Goal: Task Accomplishment & Management: Manage account settings

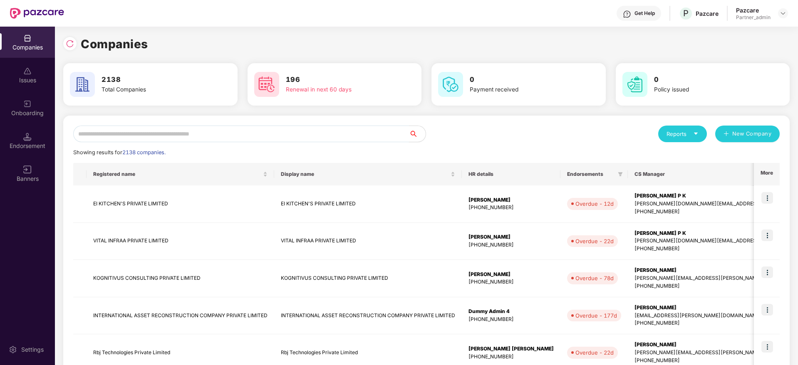
click at [185, 132] on input "text" at bounding box center [241, 134] width 336 height 17
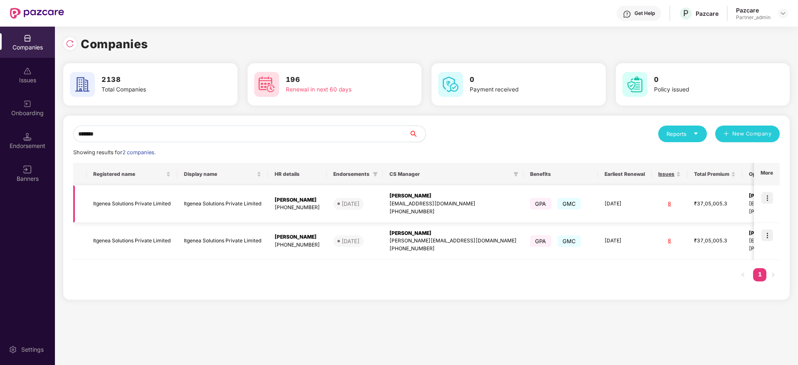
type input "*******"
click at [408, 190] on td "[PERSON_NAME] [PERSON_NAME][EMAIL_ADDRESS][DOMAIN_NAME] [PHONE_NUMBER]" at bounding box center [453, 204] width 141 height 37
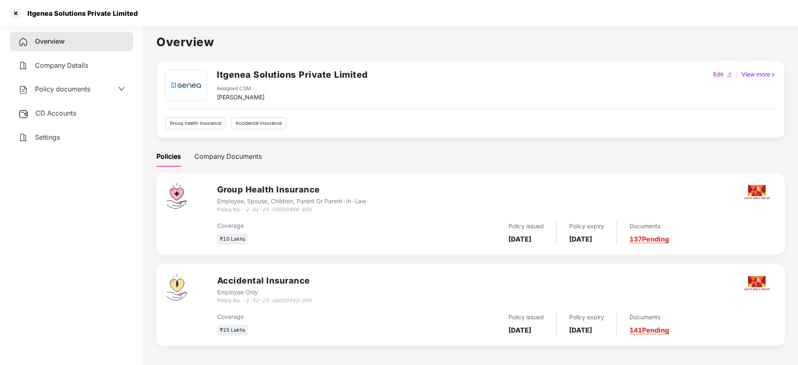
click at [657, 244] on div "Documents 137 Pending" at bounding box center [643, 233] width 52 height 23
click at [660, 242] on link "137 Pending" at bounding box center [650, 239] width 40 height 8
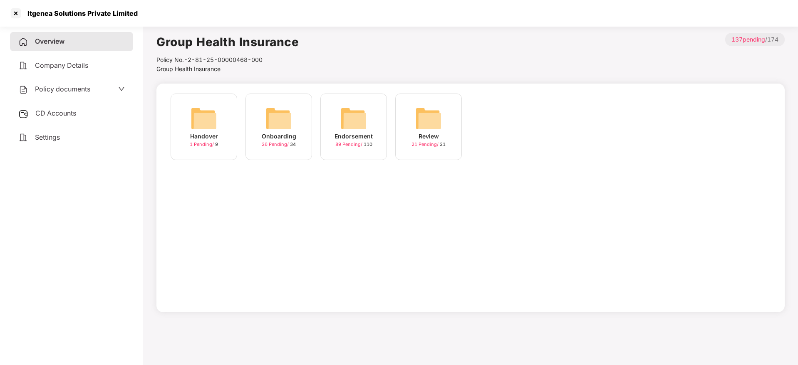
click at [352, 117] on img at bounding box center [353, 118] width 27 height 27
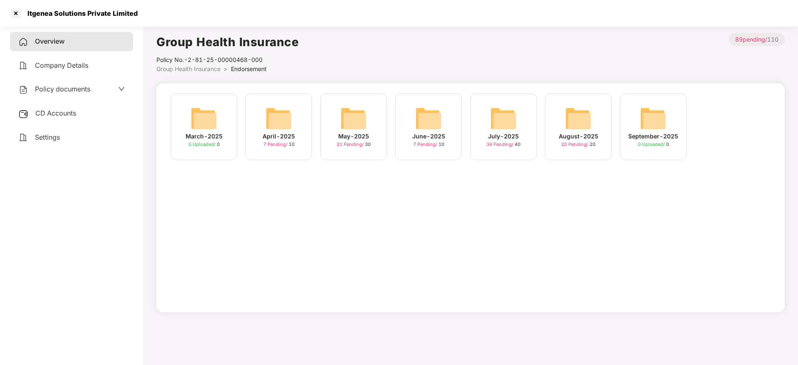
click at [499, 130] on img at bounding box center [503, 118] width 27 height 27
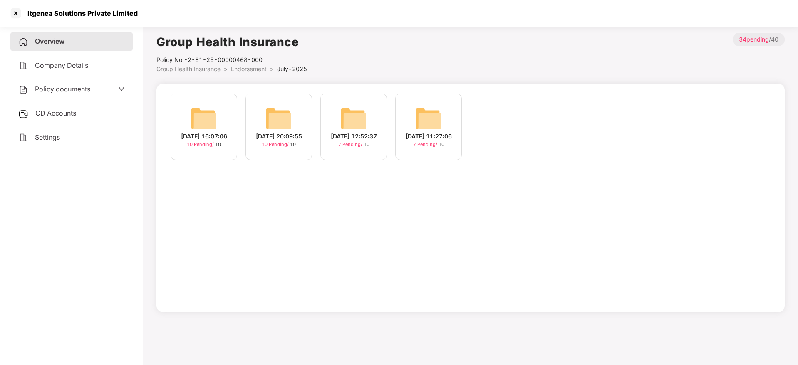
click at [209, 131] on img at bounding box center [204, 118] width 27 height 27
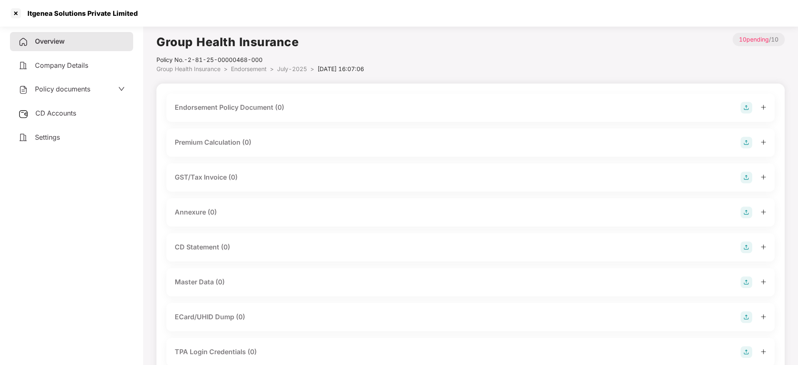
click at [749, 107] on img at bounding box center [747, 108] width 12 height 12
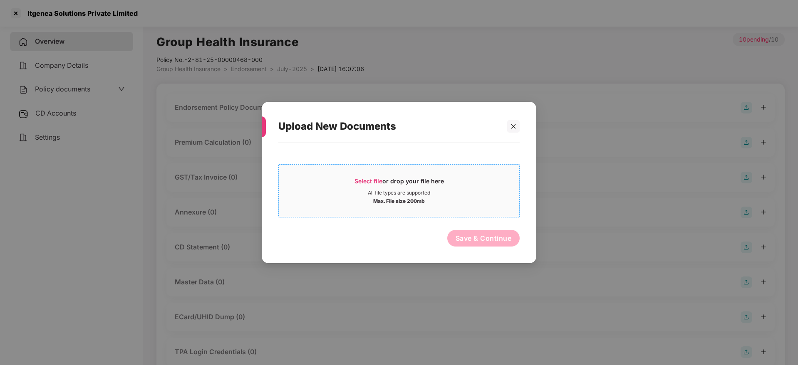
click at [380, 182] on span "Select file" at bounding box center [369, 181] width 28 height 7
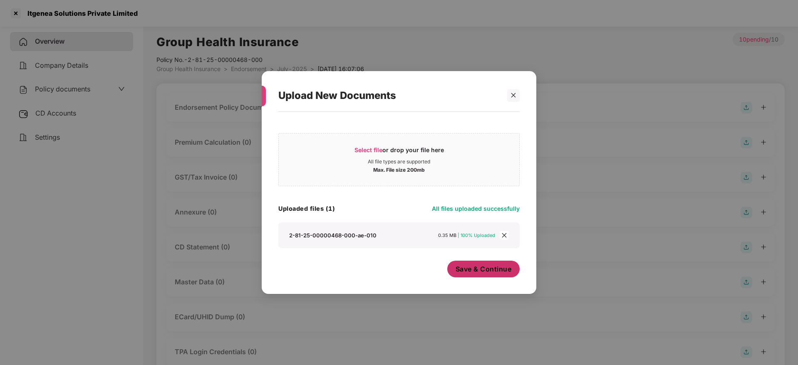
click at [482, 274] on span "Save & Continue" at bounding box center [484, 269] width 56 height 9
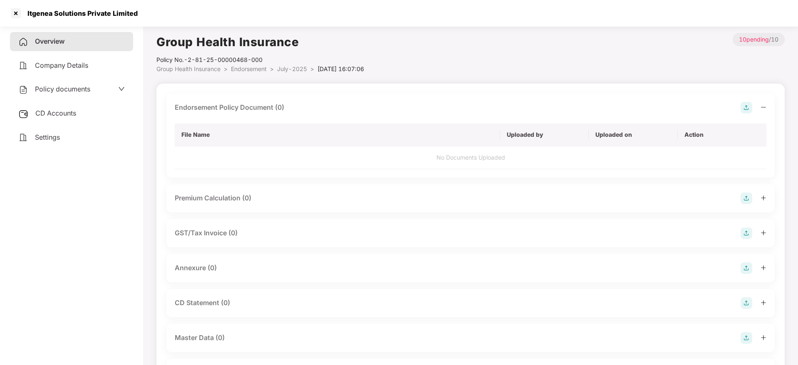
click at [762, 106] on icon "minus" at bounding box center [764, 107] width 6 height 6
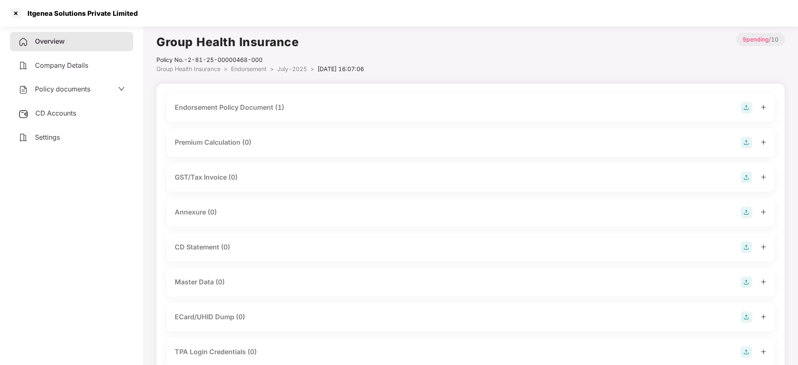
click at [746, 211] on img at bounding box center [747, 213] width 12 height 12
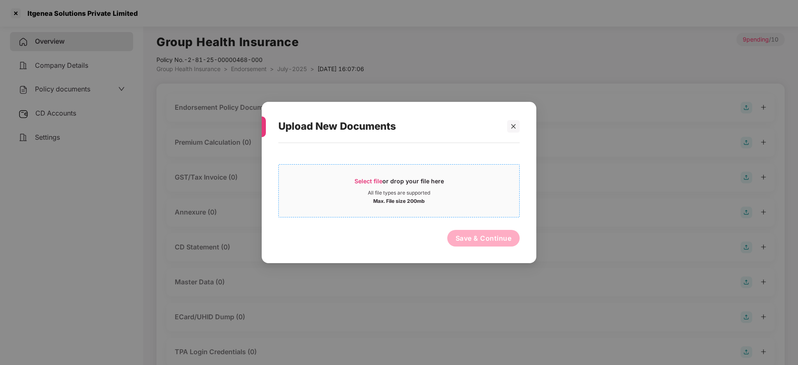
click at [354, 182] on div "Select file or drop your file here" at bounding box center [399, 183] width 241 height 12
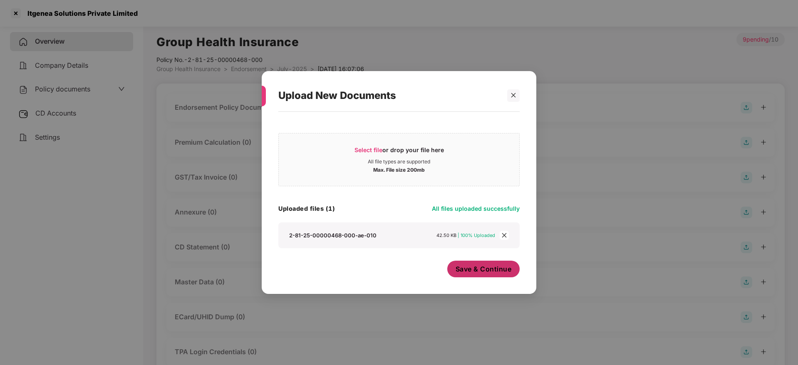
click at [478, 265] on span "Save & Continue" at bounding box center [484, 269] width 56 height 9
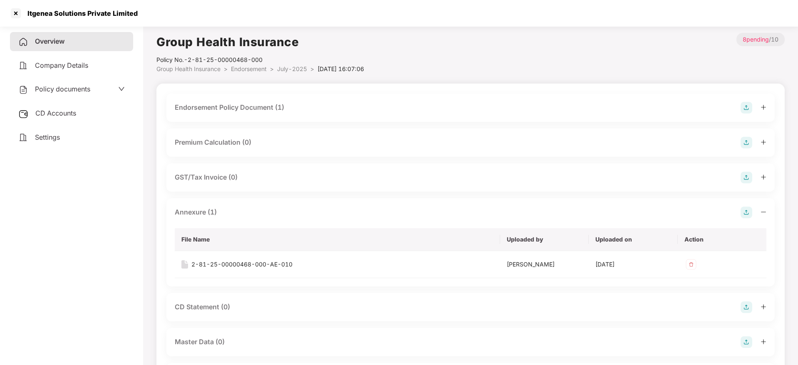
click at [764, 215] on icon "minus" at bounding box center [764, 212] width 6 height 6
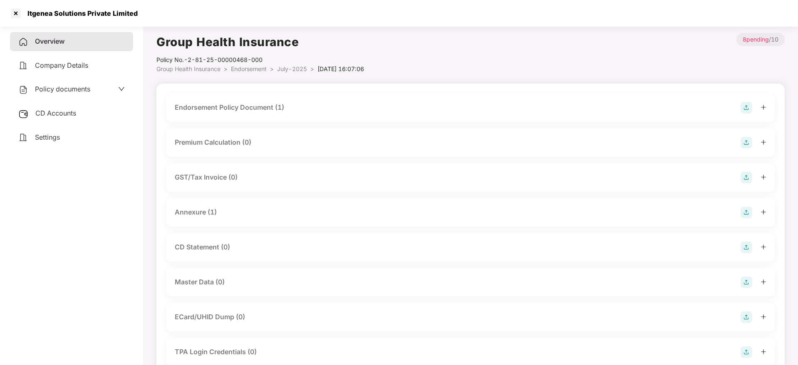
click at [747, 283] on img at bounding box center [747, 283] width 12 height 12
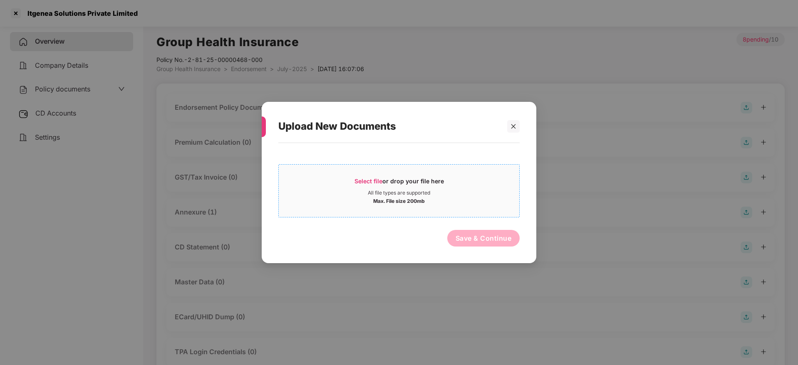
click at [388, 182] on div "Select file or drop your file here" at bounding box center [399, 183] width 89 height 12
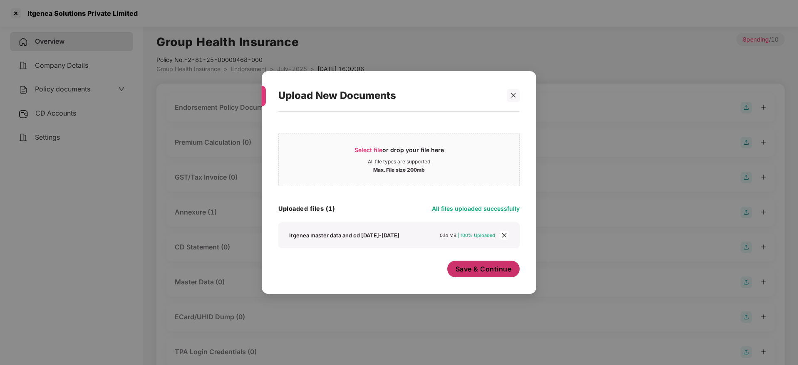
click at [488, 275] on button "Save & Continue" at bounding box center [483, 269] width 73 height 17
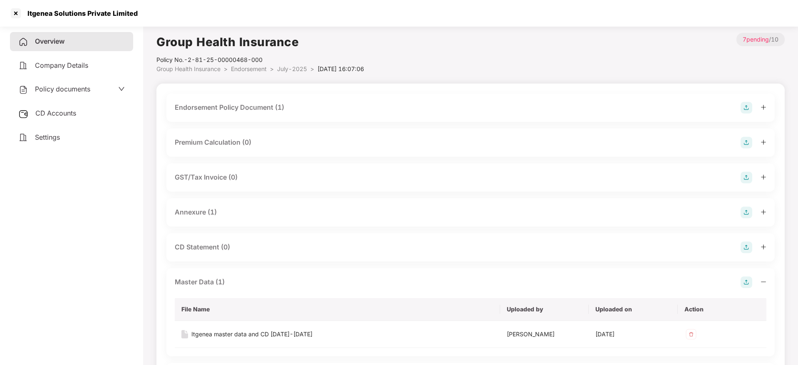
click at [47, 39] on span "Overview" at bounding box center [50, 41] width 30 height 8
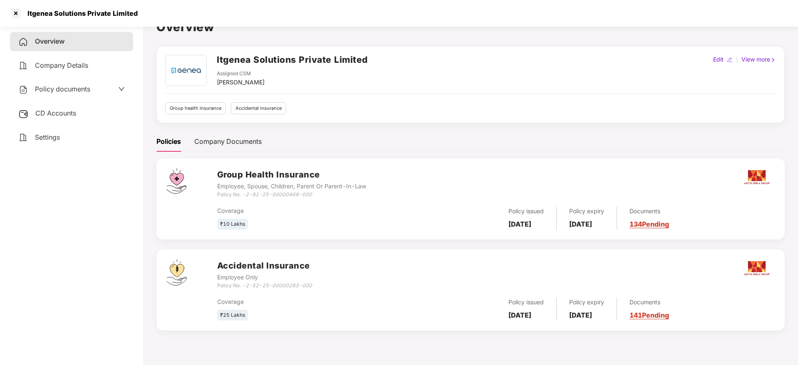
scroll to position [23, 0]
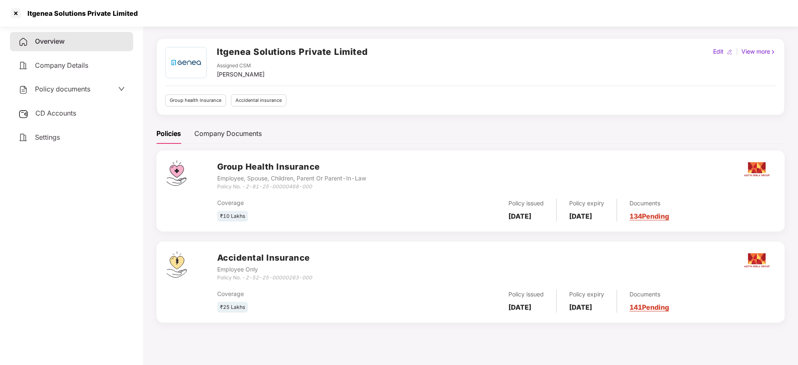
click at [659, 305] on link "141 Pending" at bounding box center [650, 307] width 40 height 8
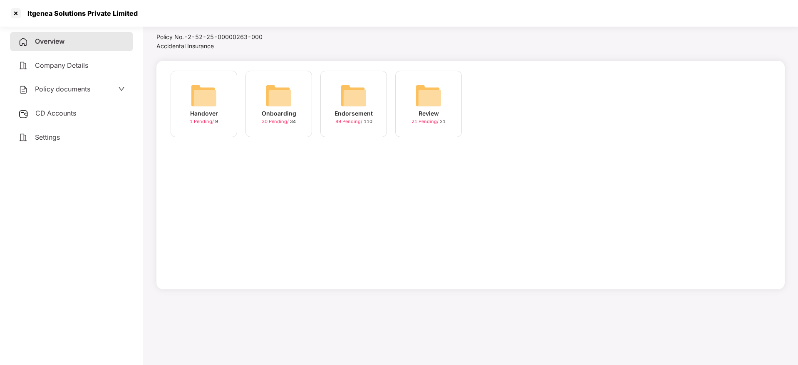
click at [352, 106] on img at bounding box center [353, 95] width 27 height 27
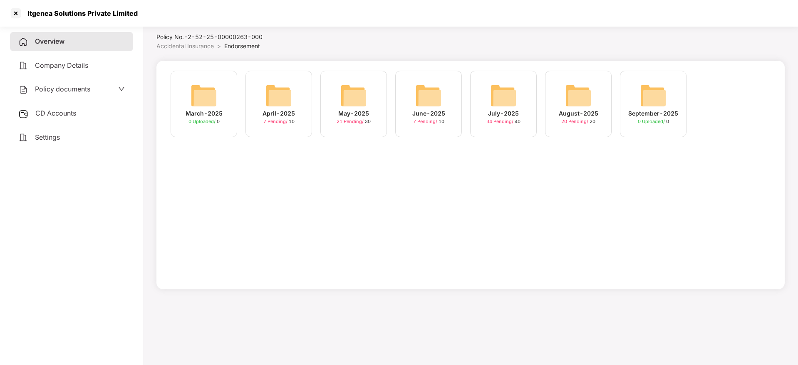
click at [502, 114] on div "July-2025" at bounding box center [503, 113] width 31 height 9
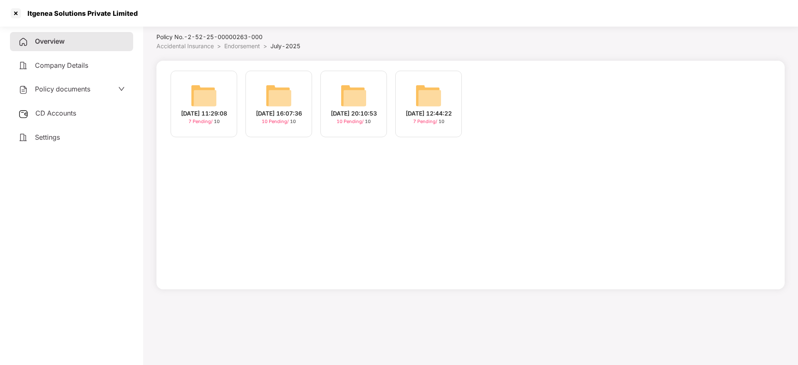
click at [50, 43] on span "Overview" at bounding box center [50, 41] width 30 height 8
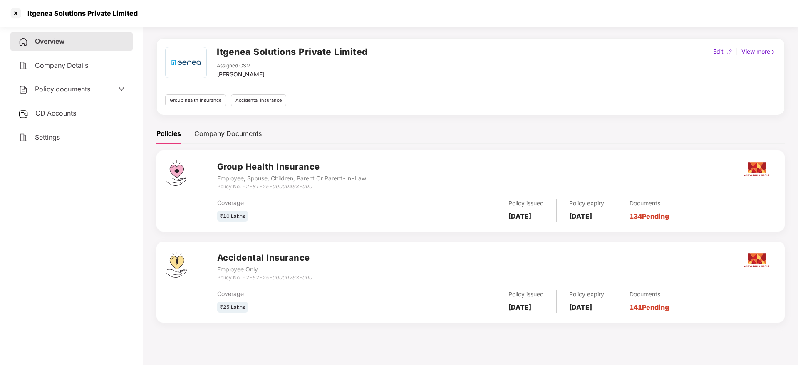
click at [662, 217] on link "134 Pending" at bounding box center [650, 216] width 40 height 8
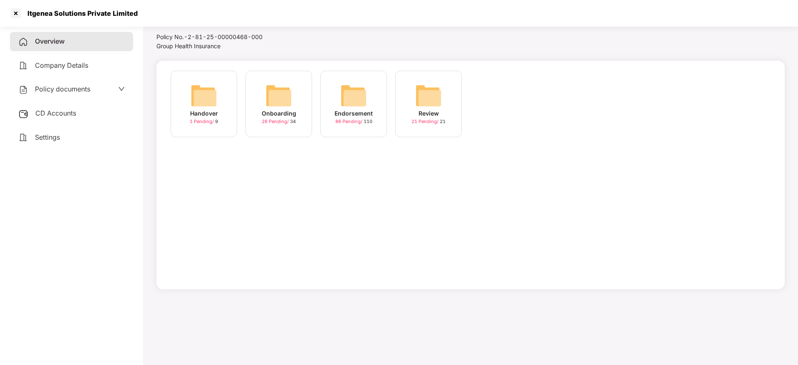
click at [367, 104] on div "Endorsement 86 Pending / 110" at bounding box center [353, 104] width 67 height 67
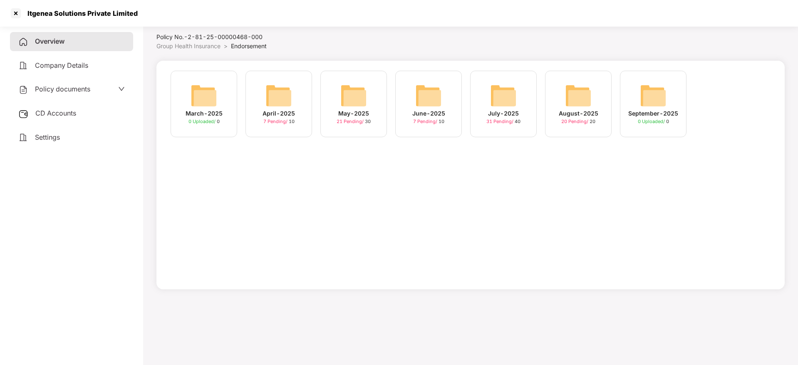
click at [515, 109] on div "July-2025" at bounding box center [503, 113] width 31 height 9
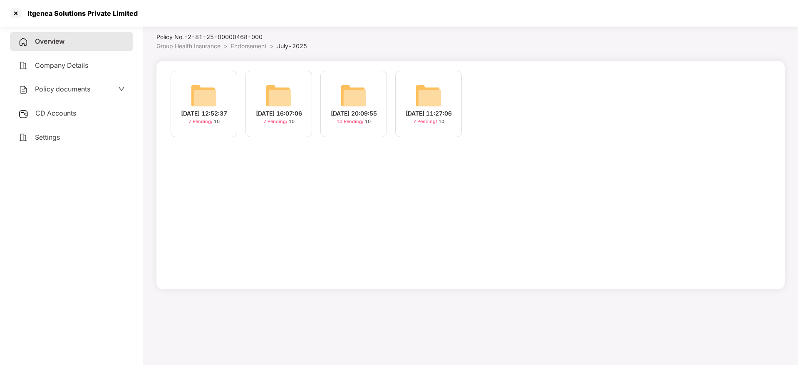
click at [355, 119] on span "10 Pending /" at bounding box center [351, 122] width 28 height 6
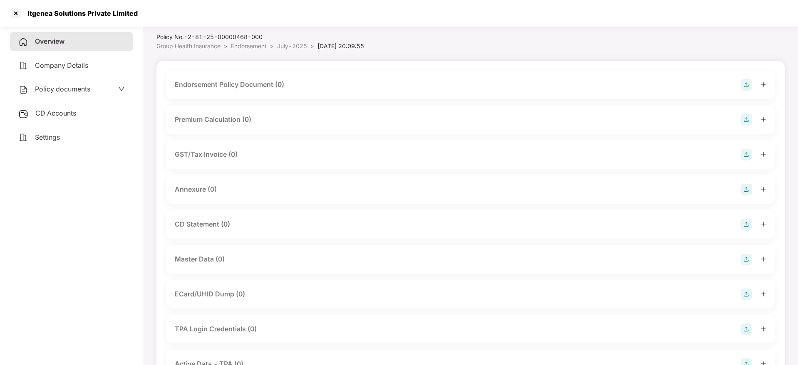
click at [747, 84] on img at bounding box center [747, 85] width 12 height 12
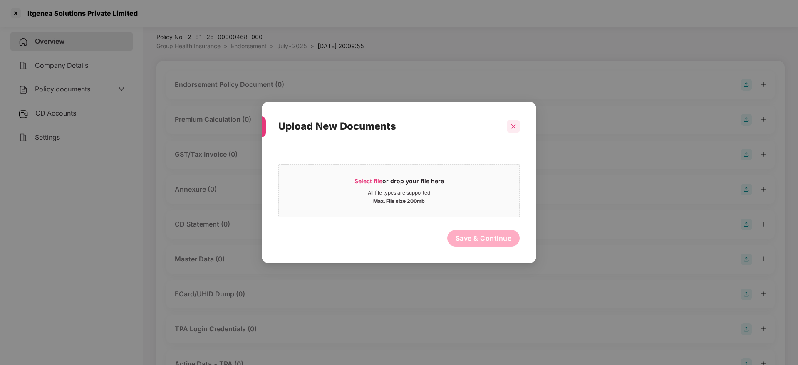
click at [517, 121] on div at bounding box center [513, 126] width 12 height 12
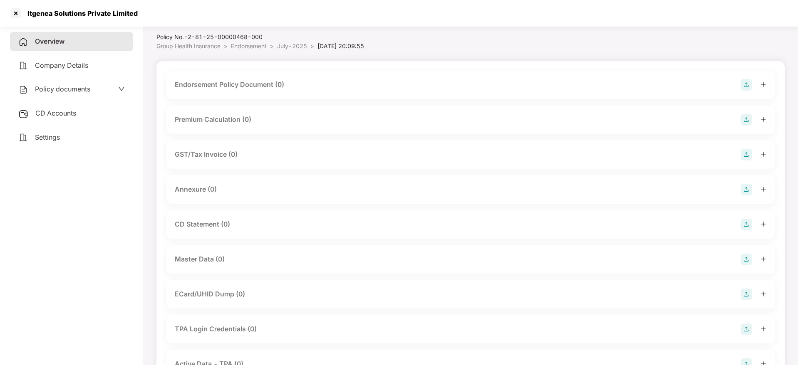
click at [746, 226] on img at bounding box center [747, 225] width 12 height 12
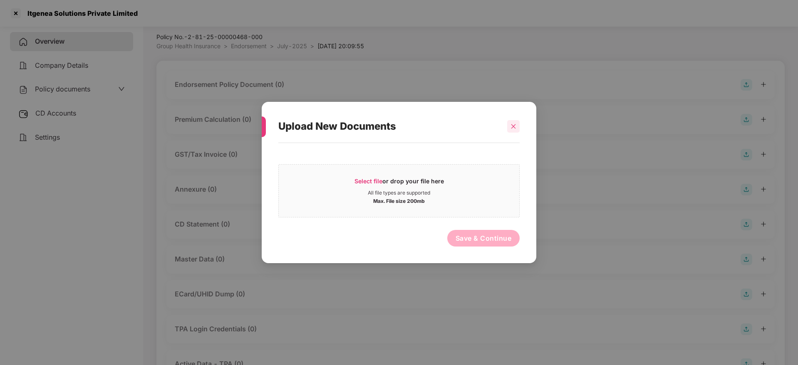
click at [514, 127] on icon "close" at bounding box center [514, 127] width 6 height 6
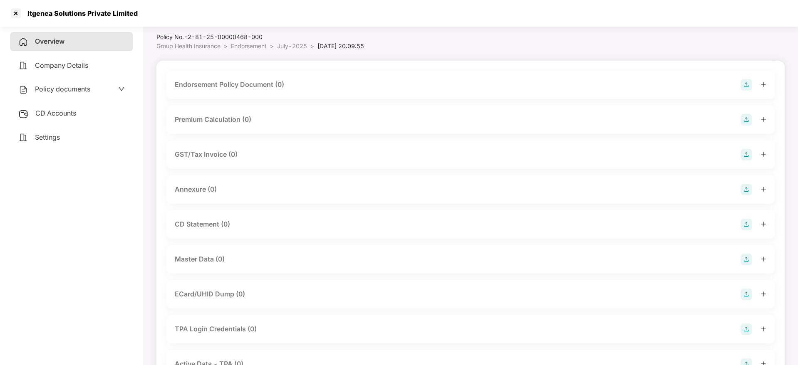
click at [746, 256] on img at bounding box center [747, 260] width 12 height 12
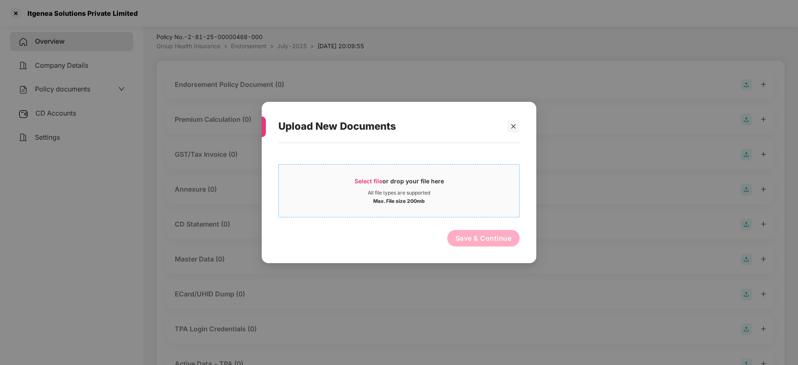
click at [378, 184] on span "Select file" at bounding box center [369, 181] width 28 height 7
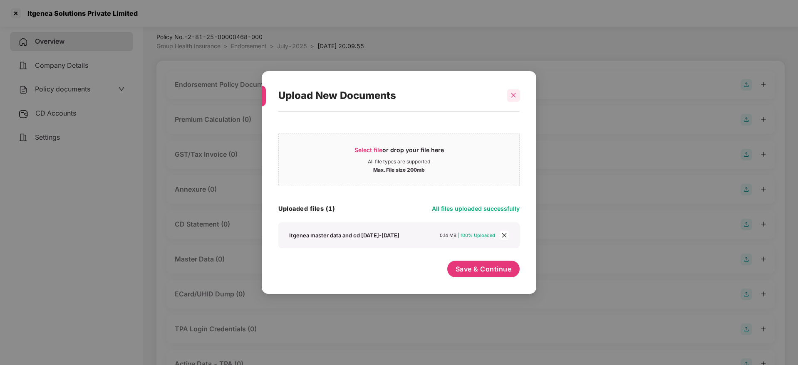
click at [518, 94] on div at bounding box center [513, 95] width 12 height 12
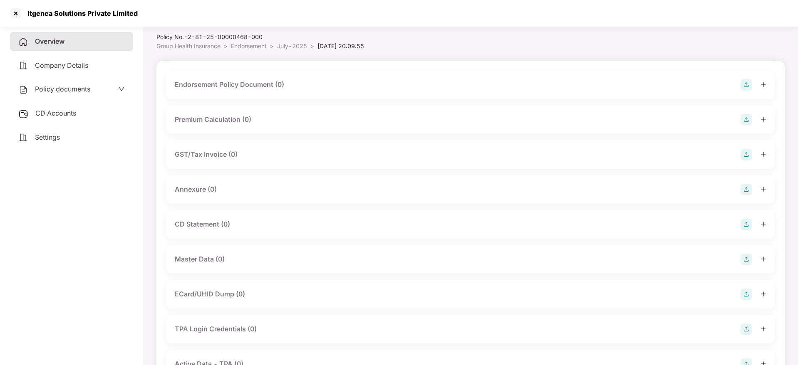
click at [742, 82] on img at bounding box center [747, 85] width 12 height 12
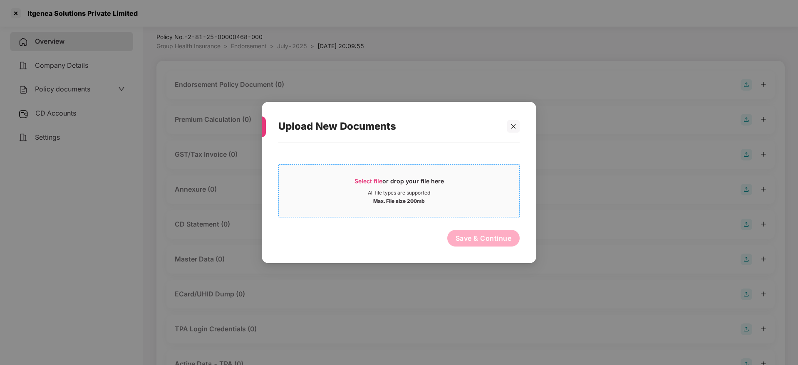
click at [376, 185] on div "Select file or drop your file here" at bounding box center [399, 183] width 89 height 12
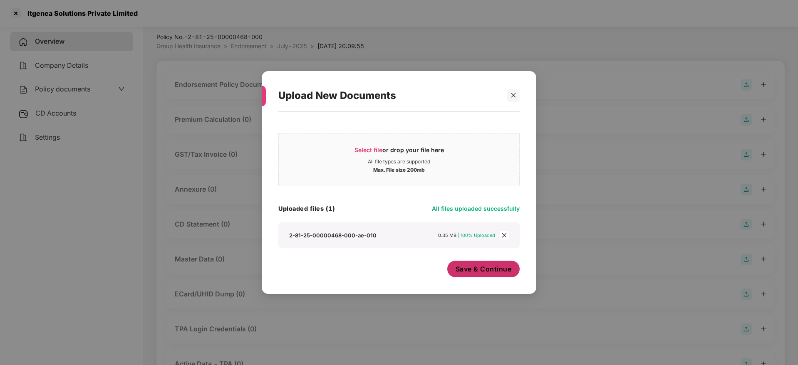
click at [481, 266] on span "Save & Continue" at bounding box center [484, 269] width 56 height 9
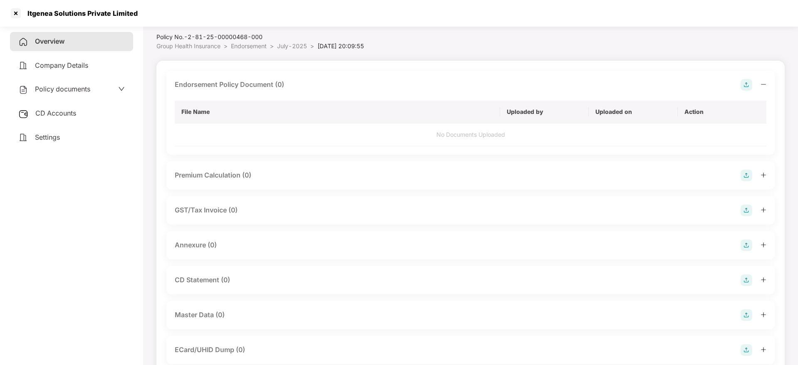
click at [759, 85] on div at bounding box center [754, 85] width 26 height 12
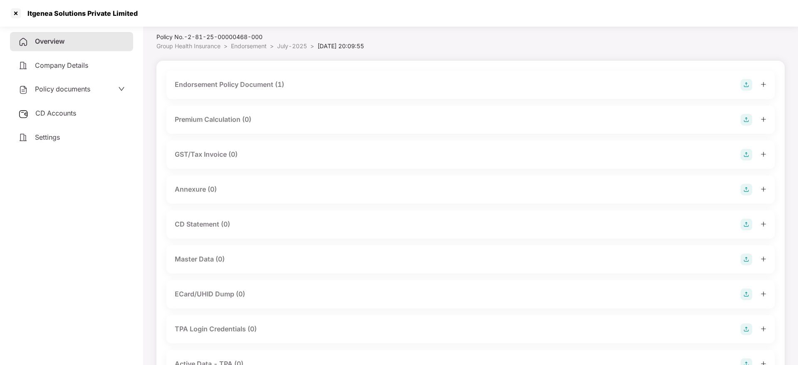
click at [746, 187] on img at bounding box center [747, 190] width 12 height 12
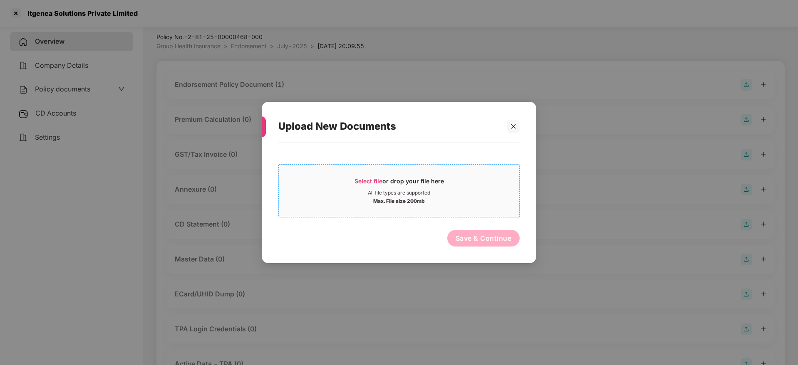
drag, startPoint x: 361, startPoint y: 177, endPoint x: 365, endPoint y: 176, distance: 4.2
click at [365, 176] on span "Select file or drop your file here All file types are supported Max. File size …" at bounding box center [399, 191] width 241 height 40
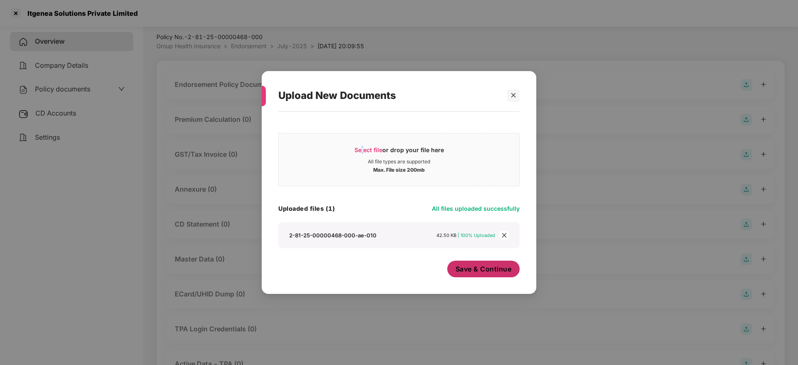
click at [464, 271] on span "Save & Continue" at bounding box center [484, 269] width 56 height 9
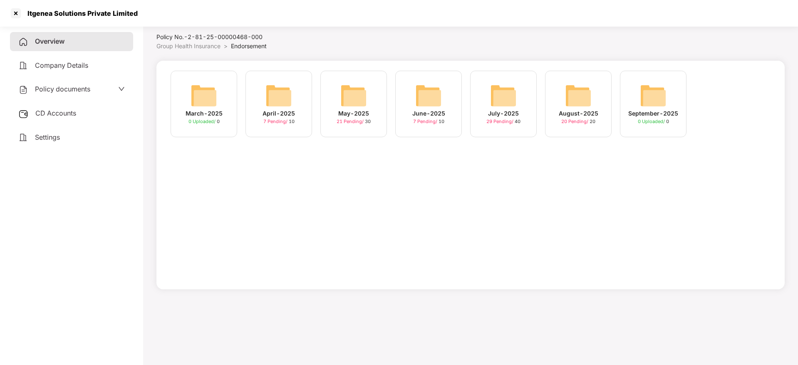
click at [42, 42] on span "Overview" at bounding box center [50, 41] width 30 height 8
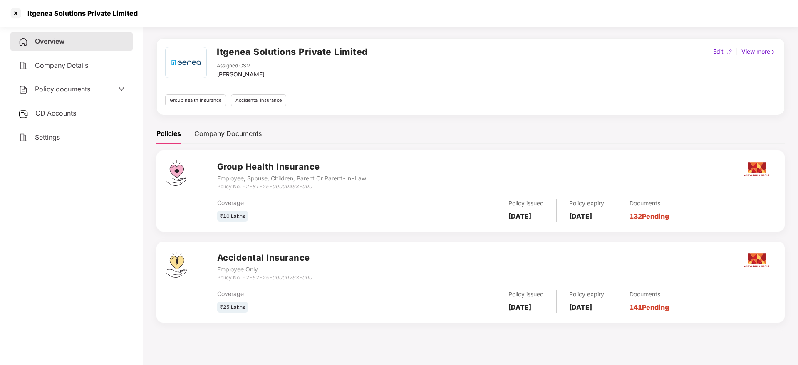
click at [667, 310] on link "141 Pending" at bounding box center [650, 307] width 40 height 8
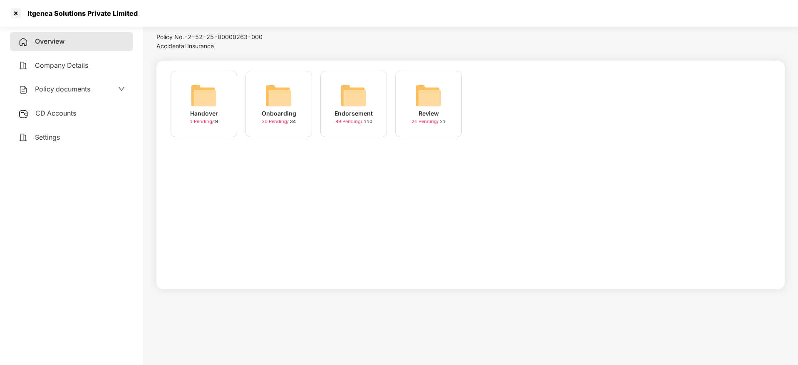
click at [348, 103] on img at bounding box center [353, 95] width 27 height 27
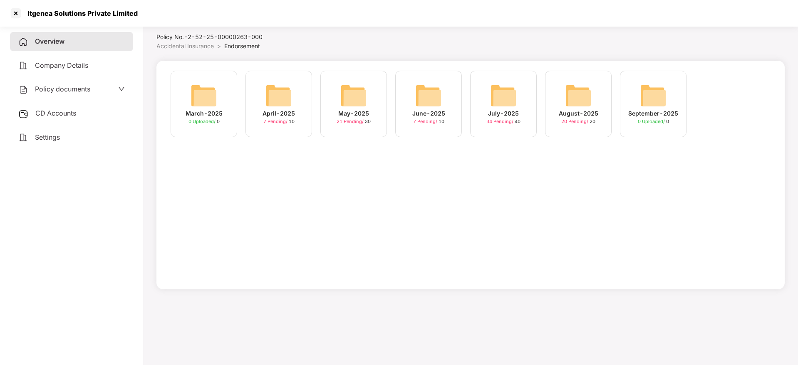
click at [507, 103] on img at bounding box center [503, 95] width 27 height 27
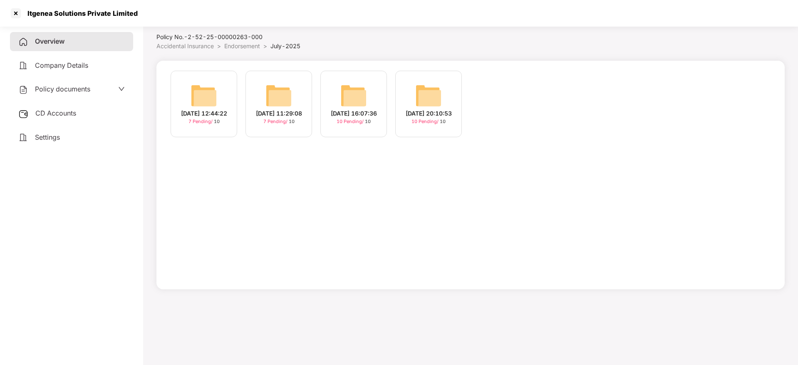
click at [359, 120] on span "10 Pending /" at bounding box center [351, 122] width 28 height 6
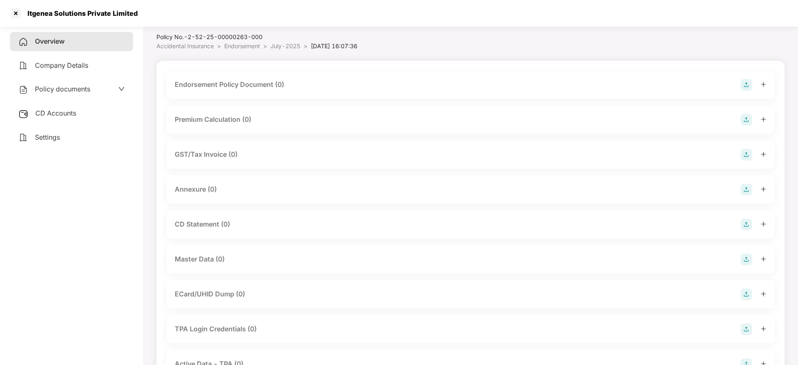
click at [746, 87] on img at bounding box center [747, 85] width 12 height 12
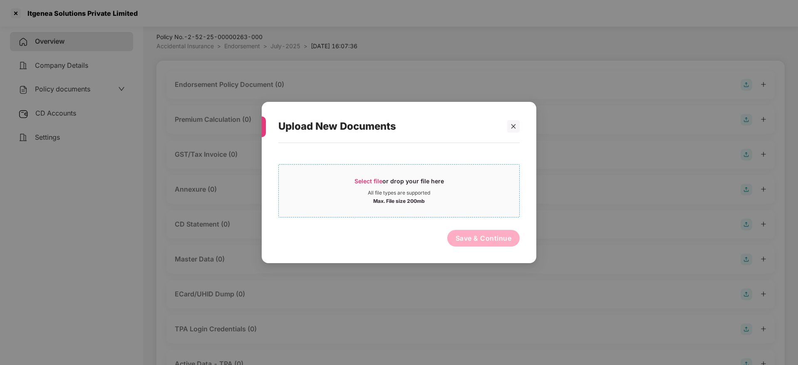
click at [364, 178] on span "Select file" at bounding box center [369, 181] width 28 height 7
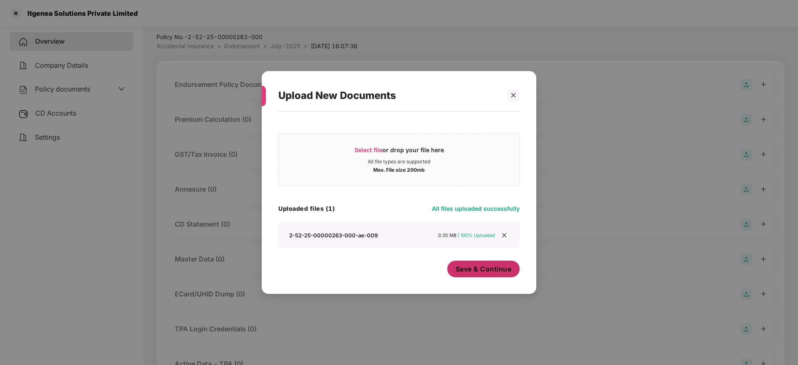
click at [486, 272] on span "Save & Continue" at bounding box center [484, 269] width 56 height 9
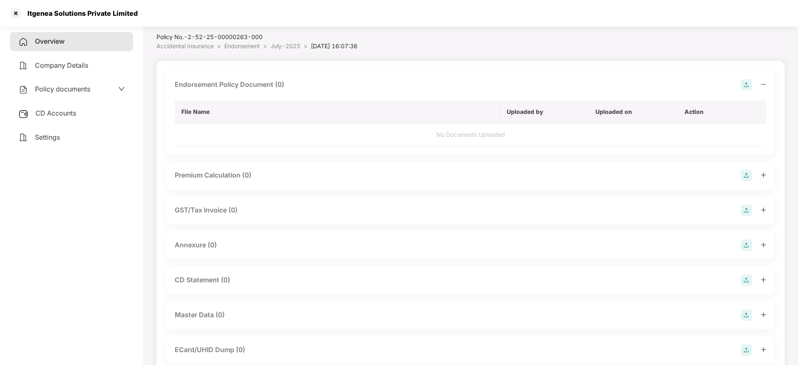
click at [762, 83] on icon "minus" at bounding box center [764, 85] width 6 height 6
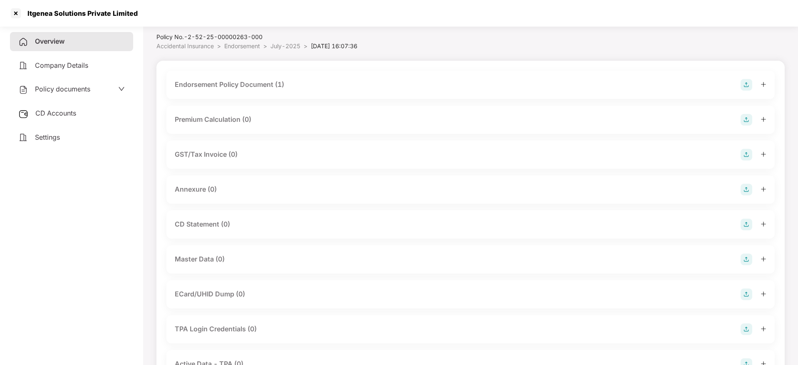
click at [745, 188] on img at bounding box center [747, 190] width 12 height 12
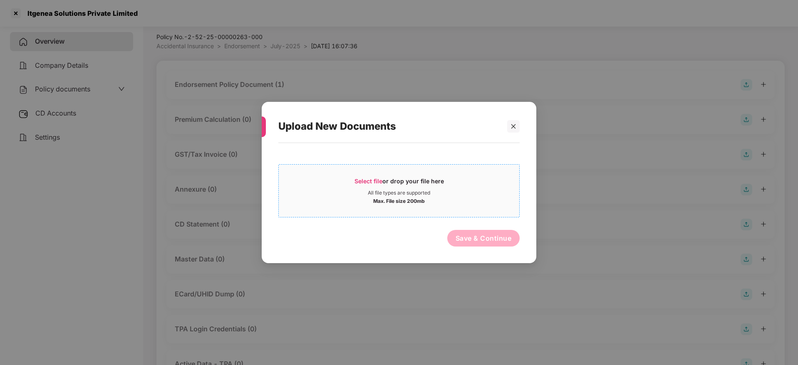
click at [383, 185] on div "Select file or drop your file here" at bounding box center [399, 183] width 89 height 12
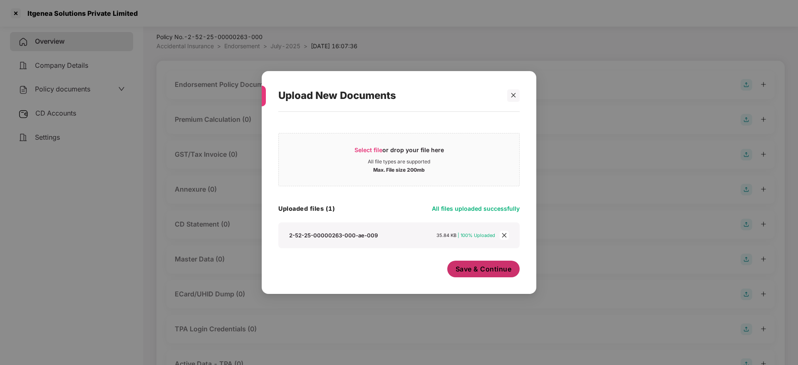
click at [469, 272] on span "Save & Continue" at bounding box center [484, 269] width 56 height 9
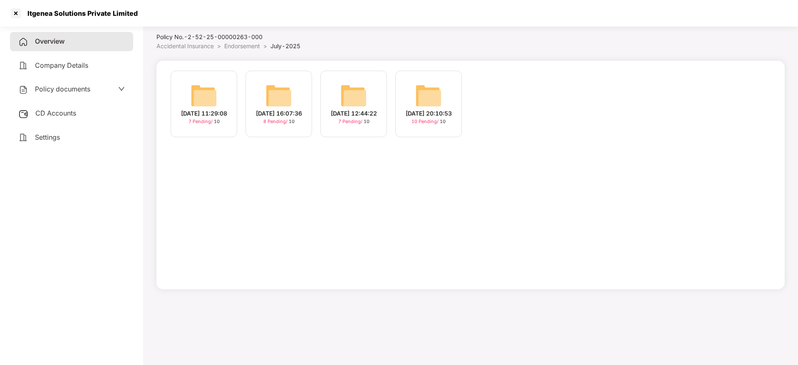
click at [422, 116] on div "[DATE] 20:10:53" at bounding box center [429, 113] width 46 height 9
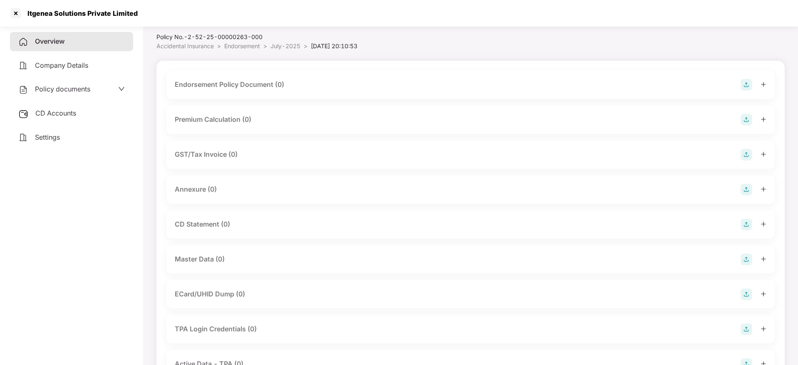
click at [748, 85] on img at bounding box center [747, 85] width 12 height 12
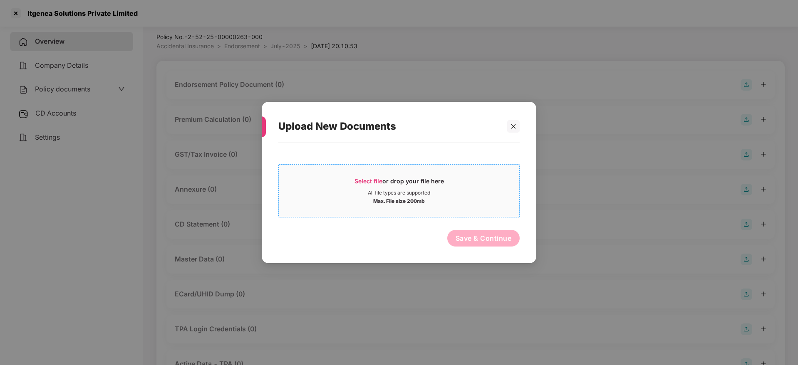
click at [387, 180] on div "Select file or drop your file here" at bounding box center [399, 183] width 89 height 12
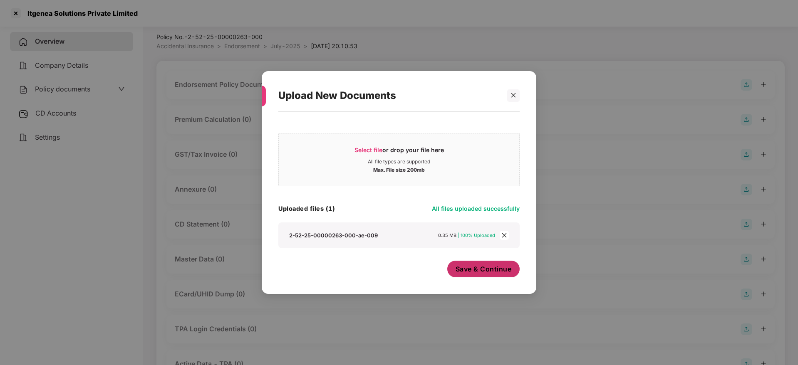
click at [479, 271] on span "Save & Continue" at bounding box center [484, 269] width 56 height 9
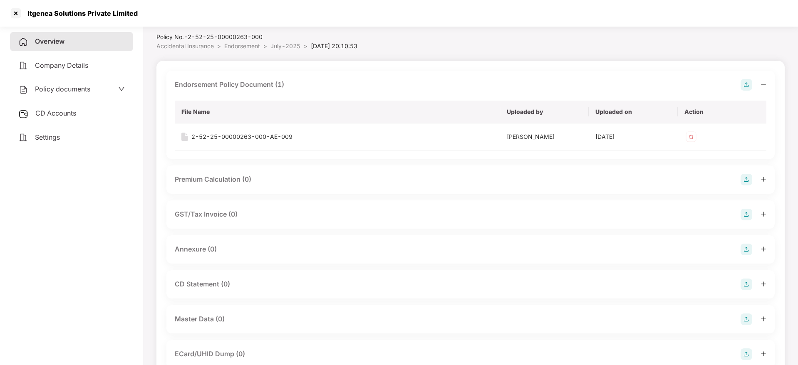
click at [762, 83] on icon "minus" at bounding box center [764, 85] width 6 height 6
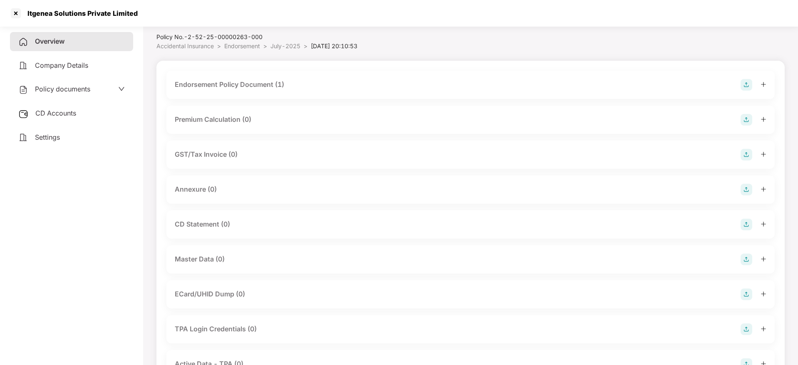
click at [748, 189] on img at bounding box center [747, 190] width 12 height 12
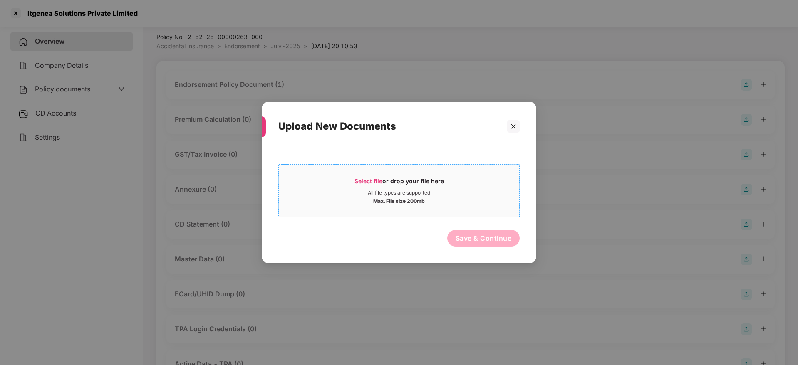
click at [372, 178] on span "Select file" at bounding box center [369, 181] width 28 height 7
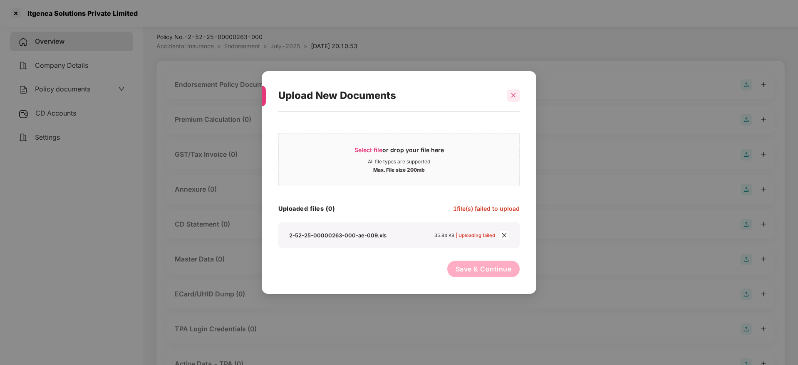
click at [516, 91] on div at bounding box center [513, 95] width 12 height 12
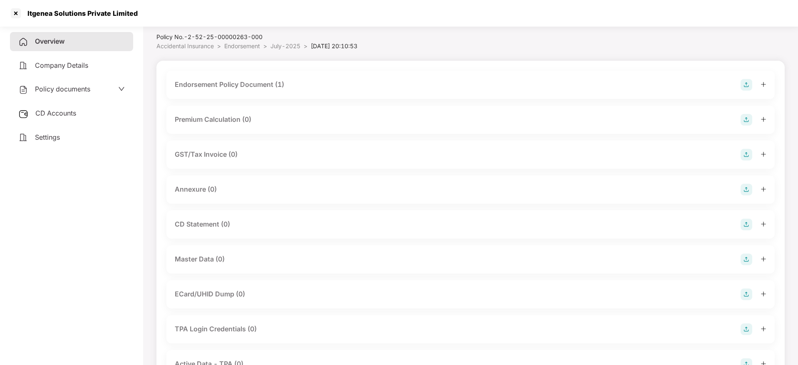
click at [744, 189] on img at bounding box center [747, 190] width 12 height 12
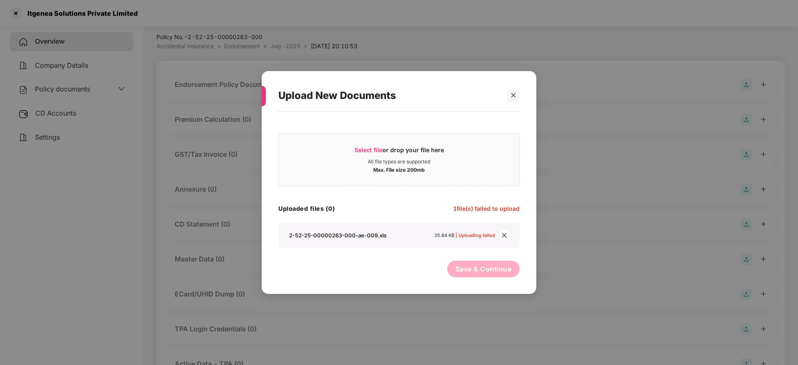
click at [506, 237] on icon "close" at bounding box center [504, 235] width 5 height 5
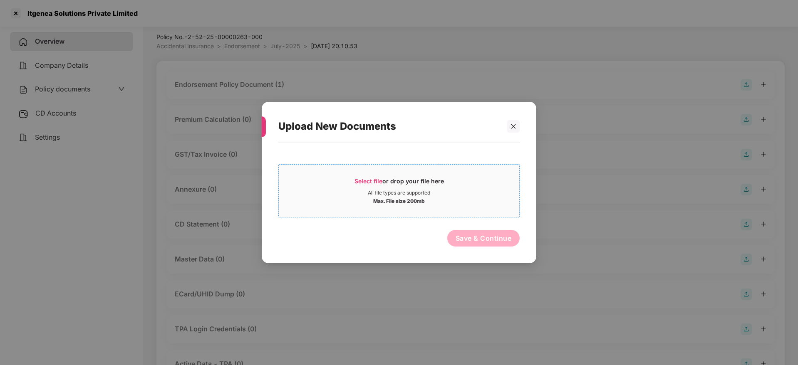
click at [377, 178] on span "Select file" at bounding box center [369, 181] width 28 height 7
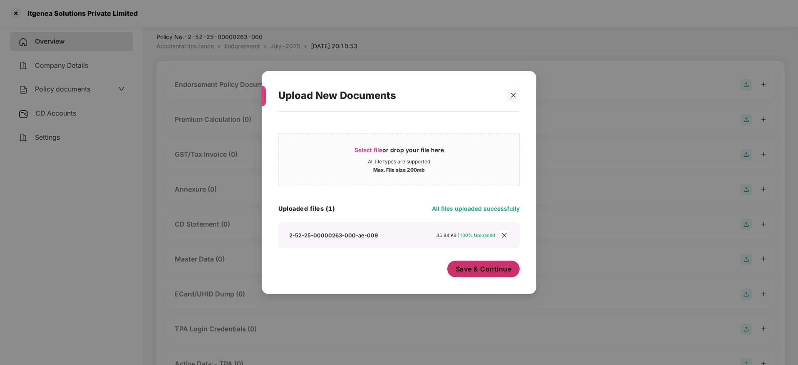
click at [479, 271] on span "Save & Continue" at bounding box center [484, 269] width 56 height 9
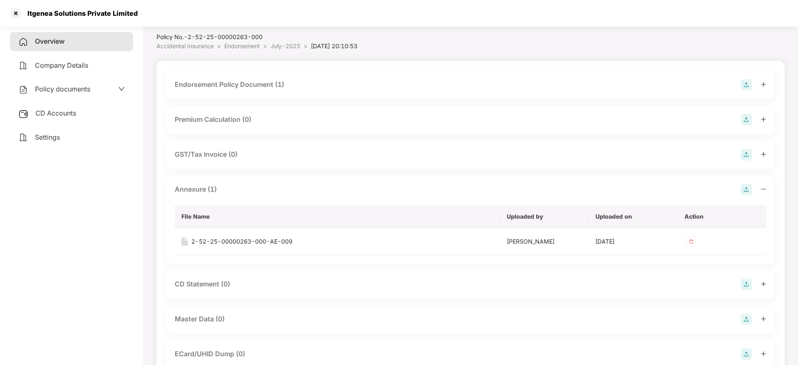
click at [762, 187] on icon "minus" at bounding box center [764, 189] width 6 height 6
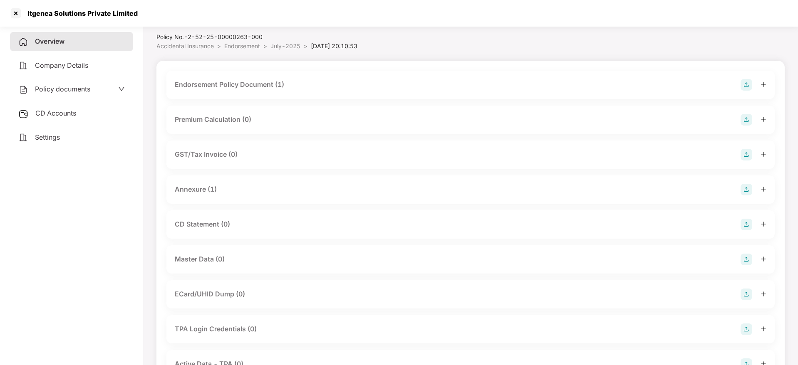
click at [748, 258] on img at bounding box center [747, 260] width 12 height 12
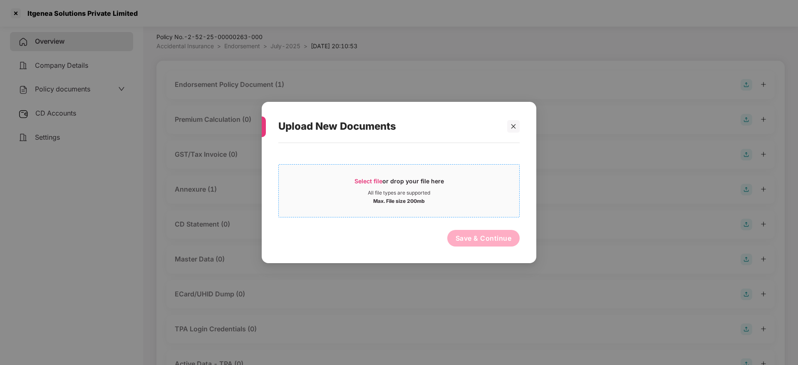
click at [366, 179] on span "Select file" at bounding box center [369, 181] width 28 height 7
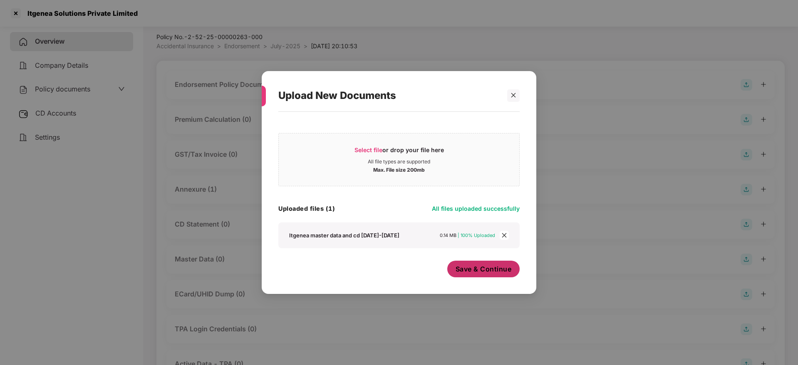
click at [484, 272] on span "Save & Continue" at bounding box center [484, 269] width 56 height 9
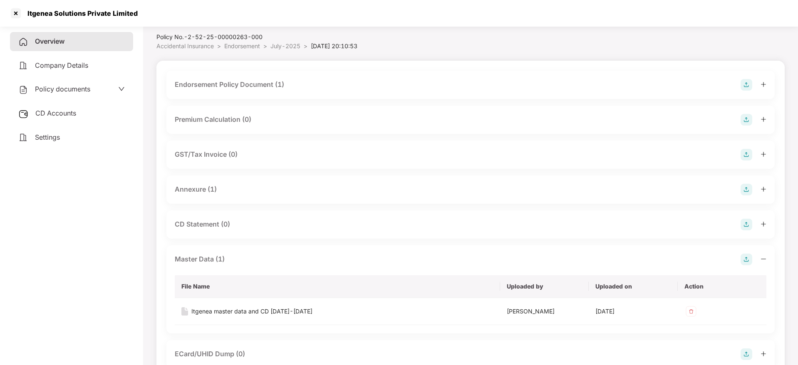
click at [765, 257] on icon "minus" at bounding box center [764, 259] width 6 height 6
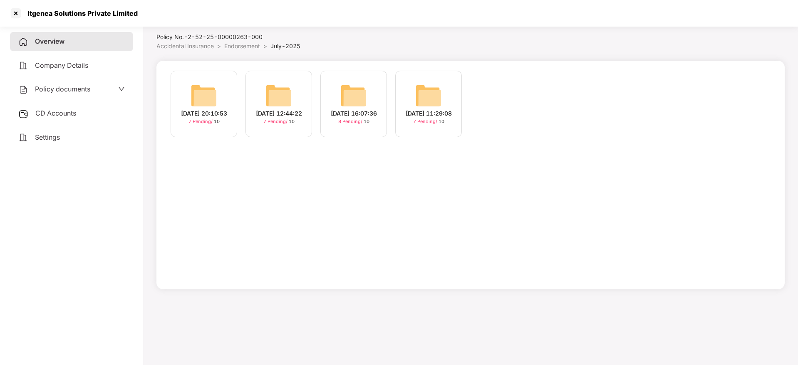
click at [362, 116] on div "[DATE] 16:07:36" at bounding box center [354, 113] width 46 height 9
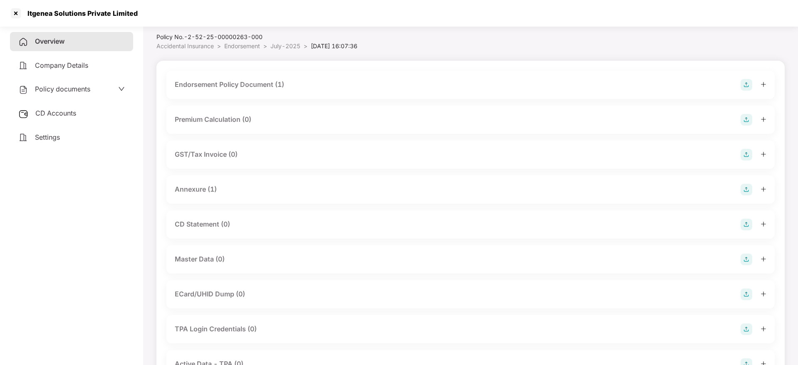
click at [743, 260] on img at bounding box center [747, 260] width 12 height 12
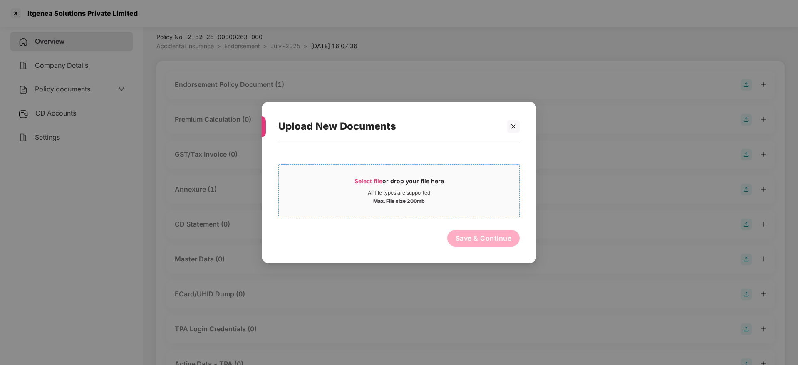
click at [392, 177] on div "Select file or drop your file here" at bounding box center [399, 183] width 89 height 12
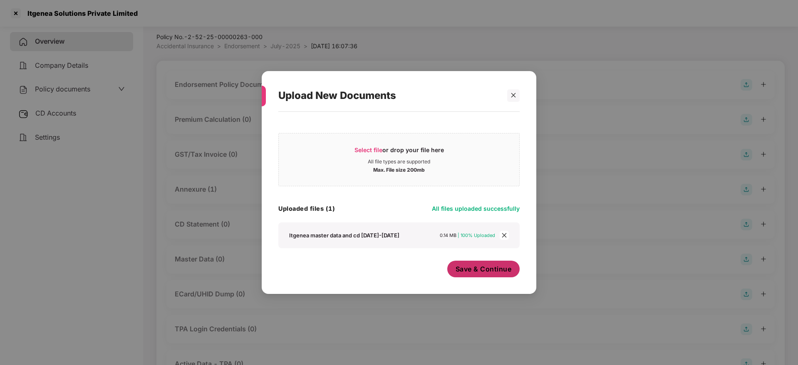
click at [479, 268] on span "Save & Continue" at bounding box center [484, 269] width 56 height 9
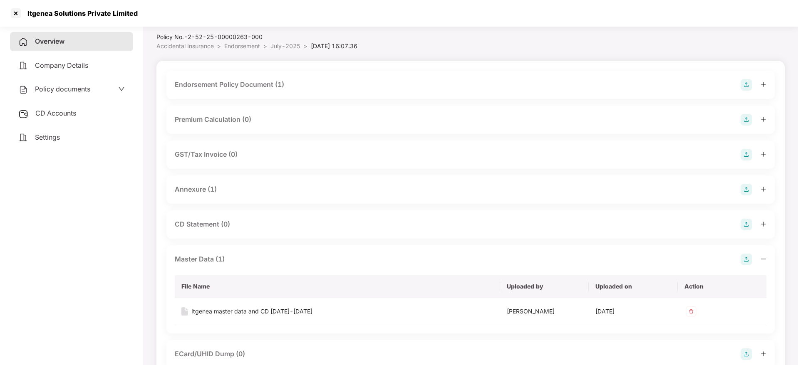
click at [763, 256] on icon "minus" at bounding box center [764, 259] width 6 height 6
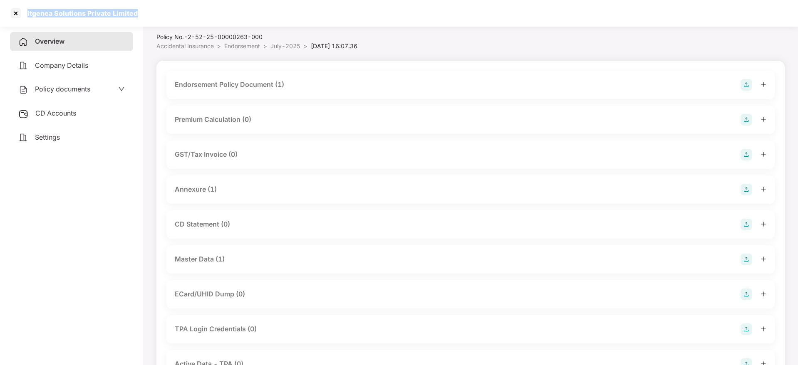
drag, startPoint x: 28, startPoint y: 11, endPoint x: 164, endPoint y: 6, distance: 135.7
click at [166, 4] on div "Itgenea Solutions Private Limited" at bounding box center [399, 13] width 798 height 27
copy div "Itgenea Solutions Private Limited"
click at [57, 112] on span "CD Accounts" at bounding box center [55, 113] width 41 height 8
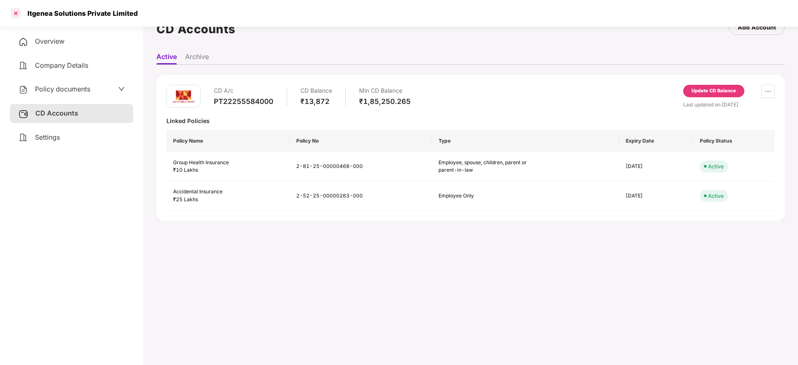
click at [17, 11] on div at bounding box center [15, 13] width 13 height 13
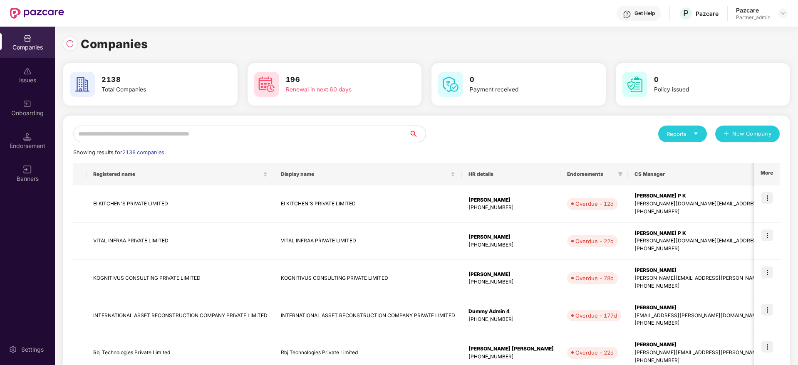
click at [208, 130] on input "text" at bounding box center [241, 134] width 336 height 17
paste input "**********"
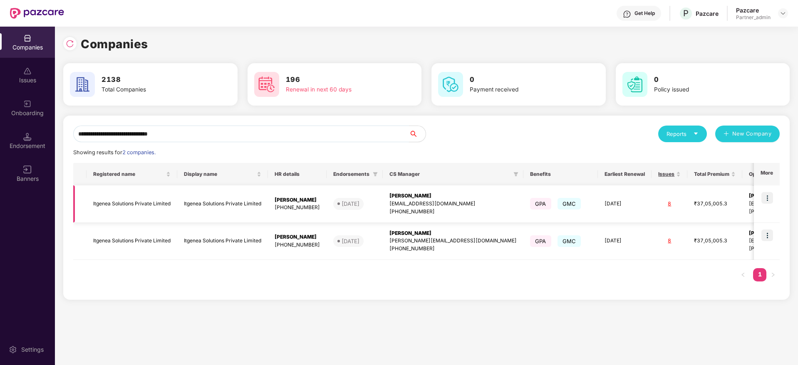
type input "**********"
click at [771, 198] on img at bounding box center [768, 198] width 12 height 12
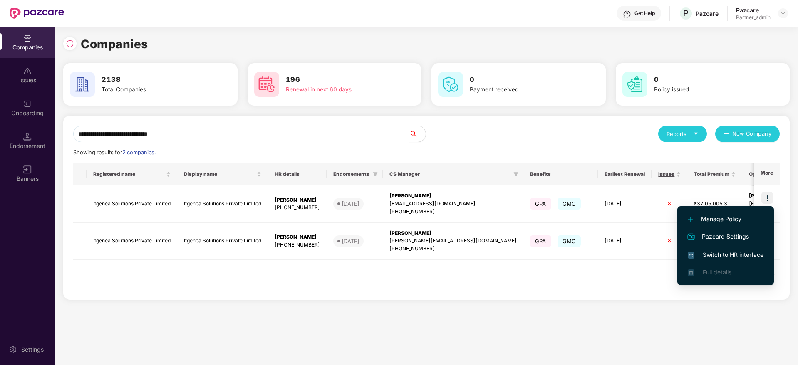
click at [734, 252] on span "Switch to HR interface" at bounding box center [726, 255] width 76 height 9
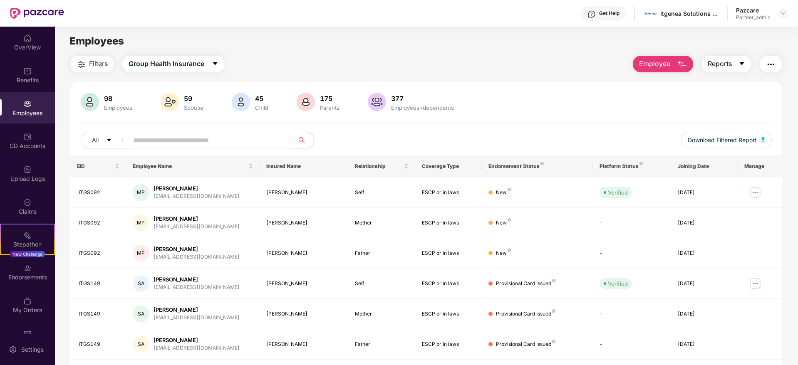
click at [737, 63] on button "Reports" at bounding box center [727, 64] width 50 height 17
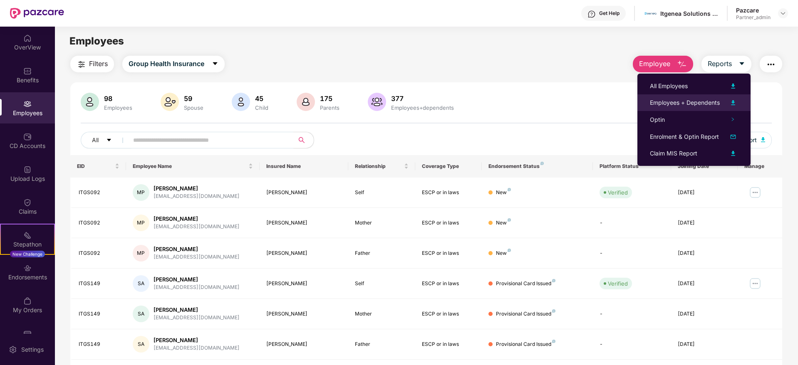
click at [691, 100] on div "Employees + Dependents" at bounding box center [685, 102] width 70 height 9
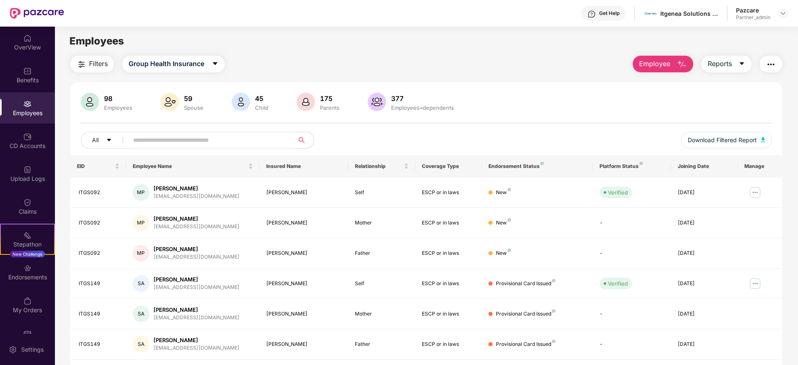
click at [779, 63] on button "button" at bounding box center [771, 64] width 22 height 17
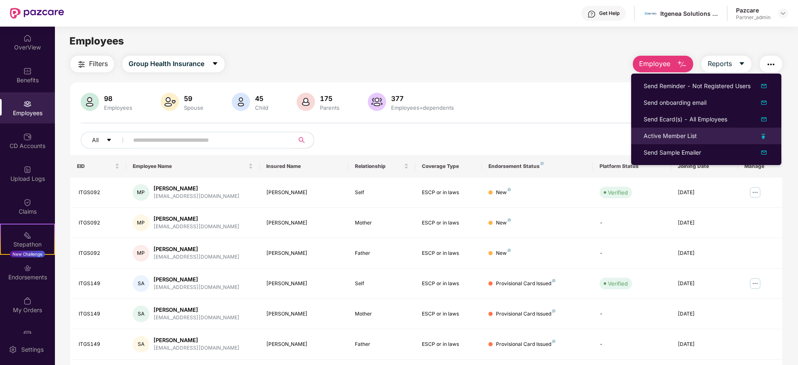
click at [683, 134] on div "Active Member List" at bounding box center [670, 135] width 53 height 9
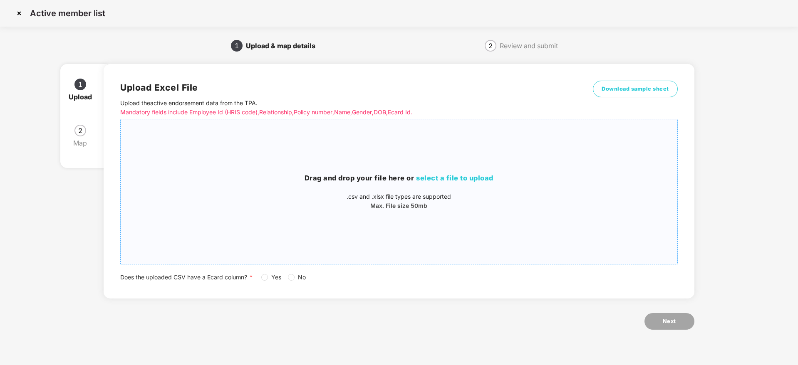
drag, startPoint x: 445, startPoint y: 174, endPoint x: 472, endPoint y: 172, distance: 26.7
click at [472, 172] on div "Drag and drop your file here or select a file to upload .csv and .xlsx file typ…" at bounding box center [399, 191] width 556 height 131
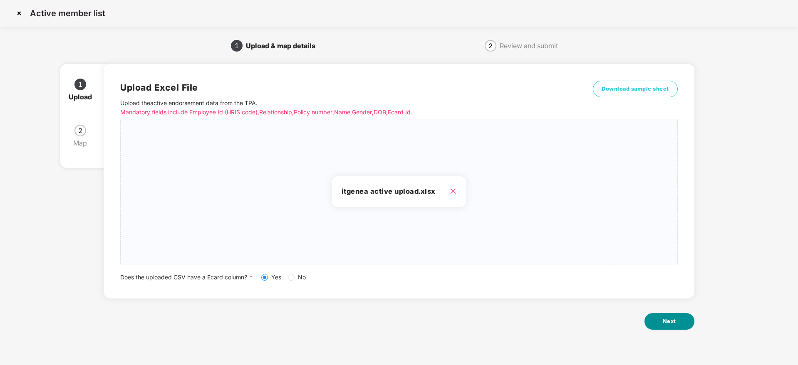
click at [677, 326] on button "Next" at bounding box center [670, 321] width 50 height 17
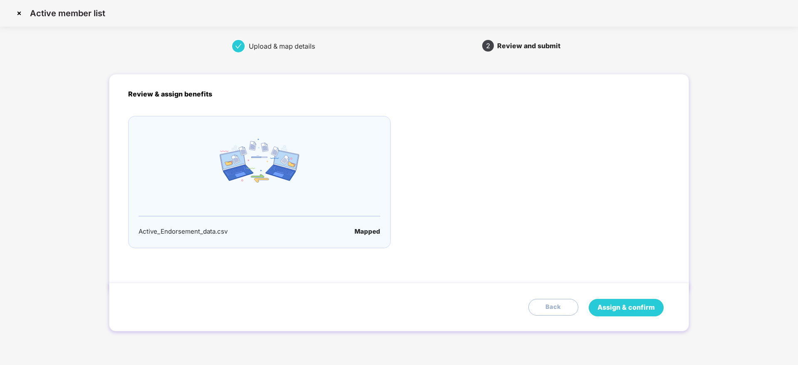
click at [630, 303] on span "Assign & confirm" at bounding box center [626, 308] width 57 height 10
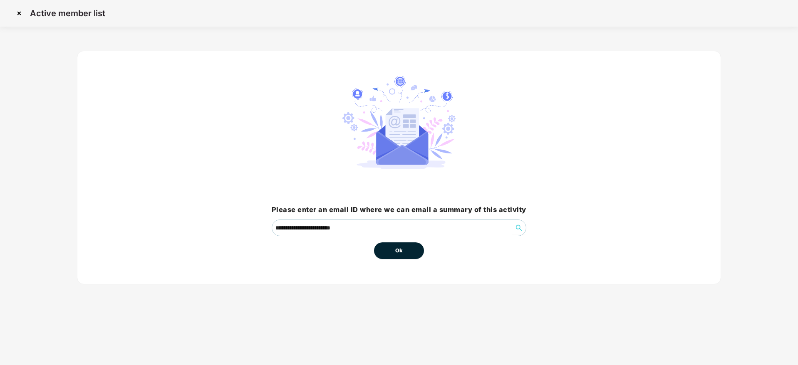
click at [403, 252] on span "Ok" at bounding box center [398, 251] width 7 height 8
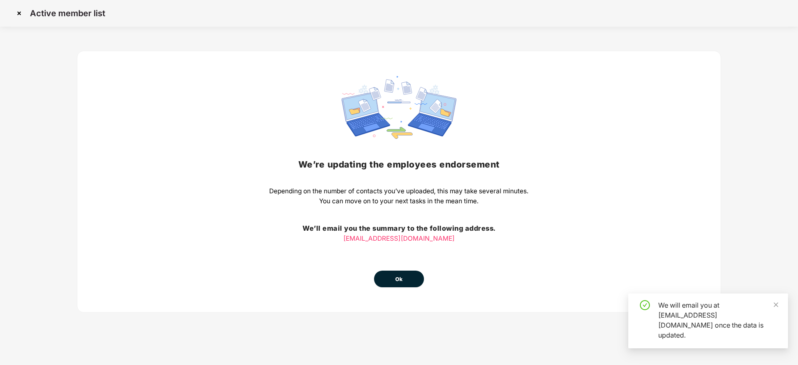
click at [409, 276] on button "Ok" at bounding box center [399, 279] width 50 height 17
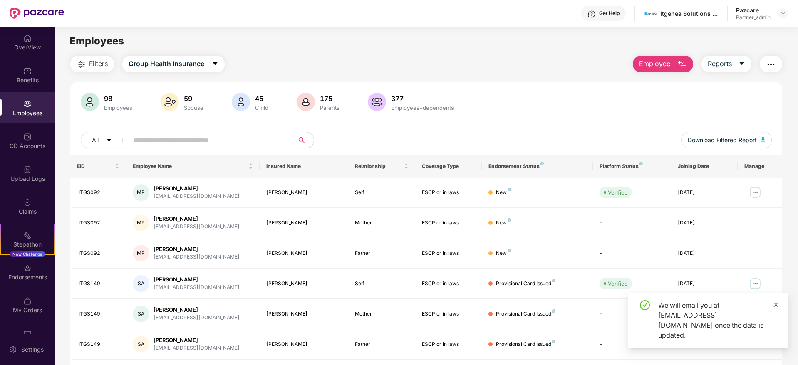
click at [774, 308] on icon "close" at bounding box center [776, 305] width 6 height 6
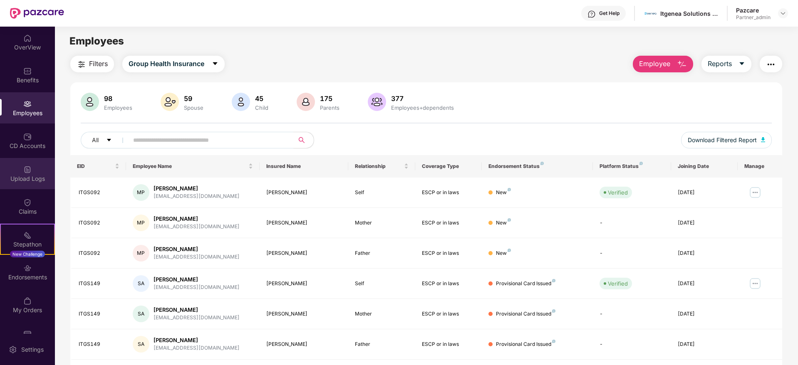
click at [30, 173] on img at bounding box center [27, 170] width 8 height 8
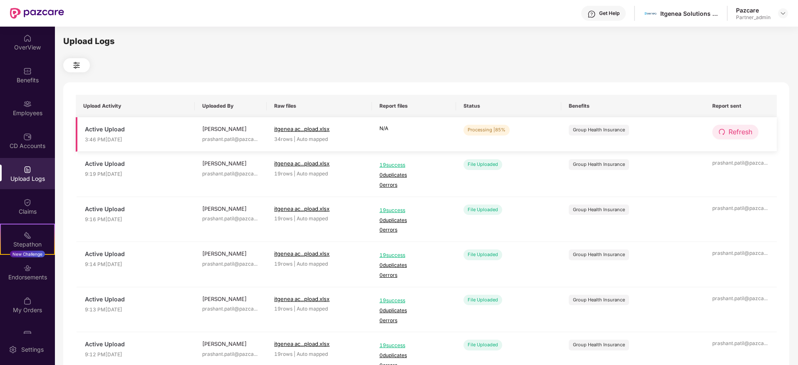
click at [733, 133] on td "Refresh" at bounding box center [741, 134] width 72 height 35
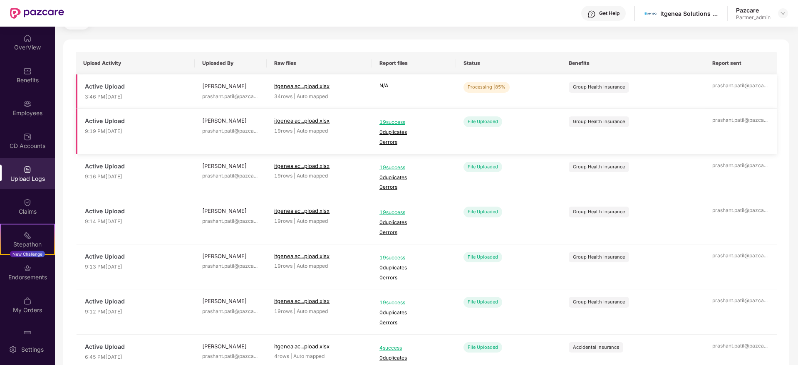
scroll to position [62, 0]
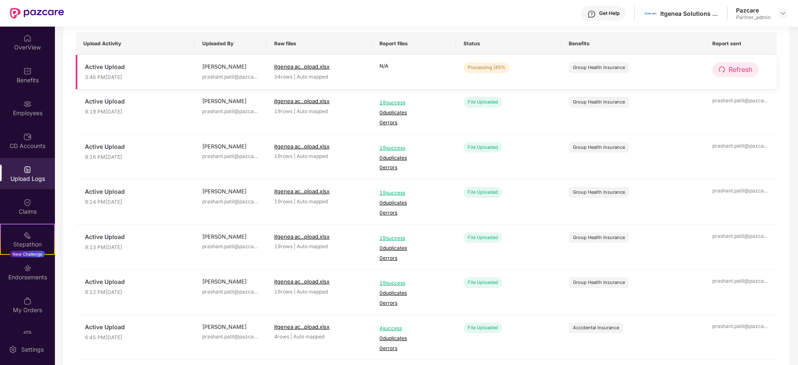
click at [739, 71] on span "Refresh" at bounding box center [741, 69] width 24 height 10
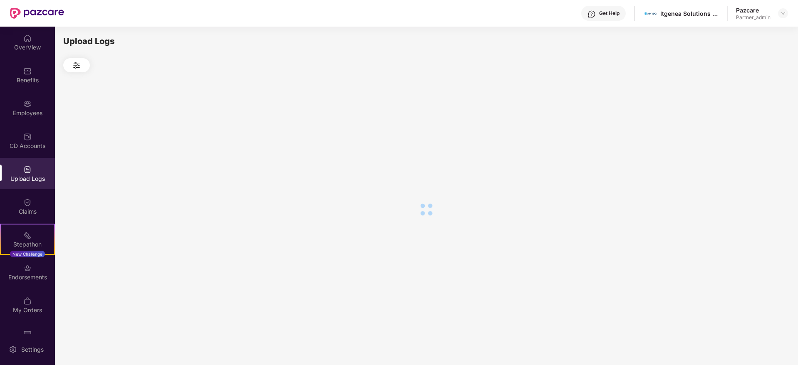
scroll to position [0, 0]
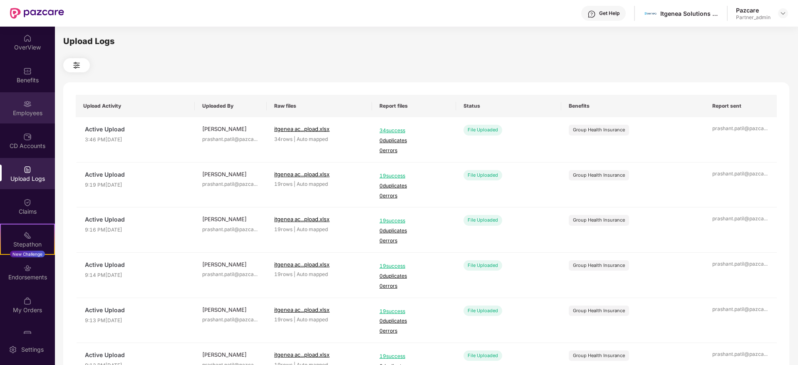
click at [25, 112] on div "Employees" at bounding box center [27, 113] width 55 height 8
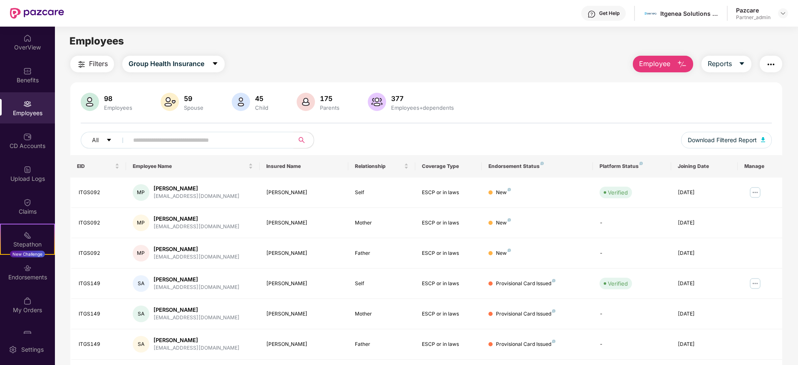
click at [774, 63] on img "button" at bounding box center [771, 65] width 10 height 10
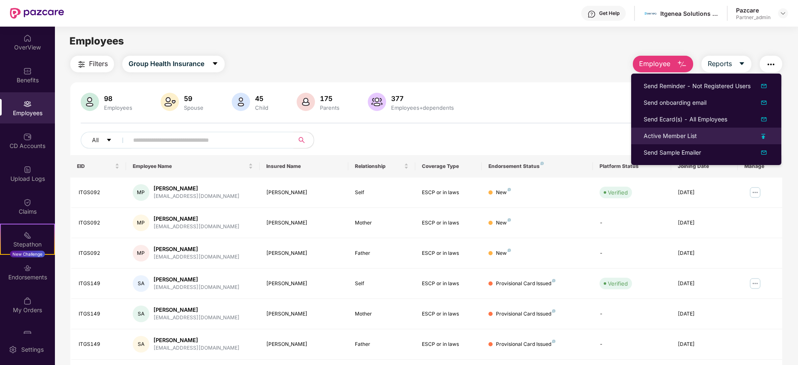
click at [660, 135] on div "Active Member List" at bounding box center [670, 135] width 53 height 9
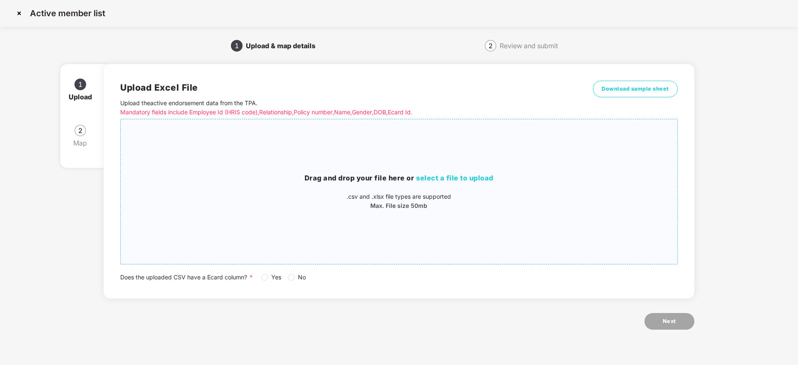
click at [485, 179] on span "select a file to upload" at bounding box center [454, 178] width 77 height 8
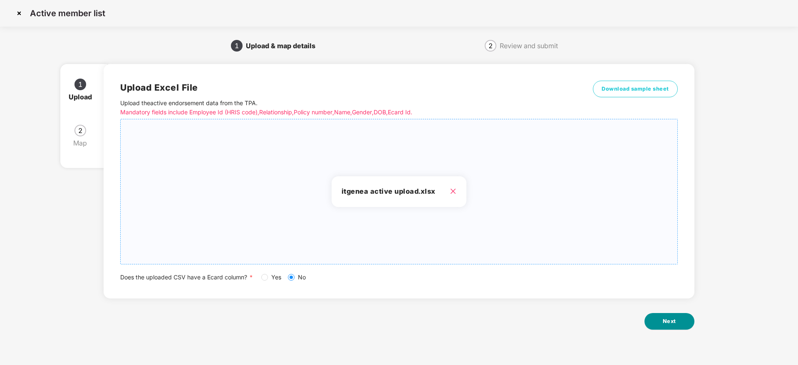
click at [674, 321] on span "Next" at bounding box center [669, 322] width 13 height 8
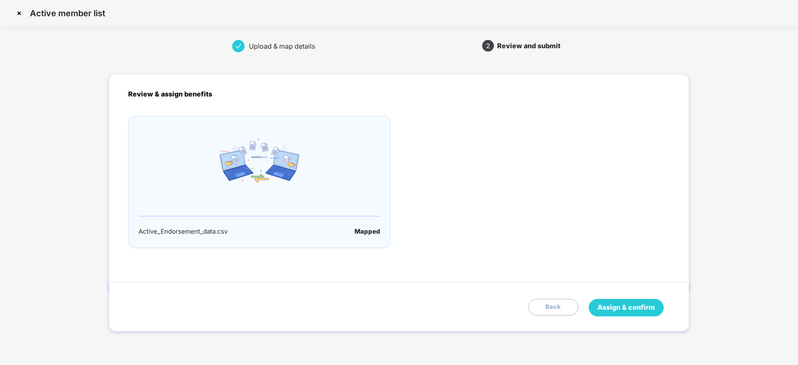
click at [626, 311] on span "Assign & confirm" at bounding box center [626, 308] width 57 height 10
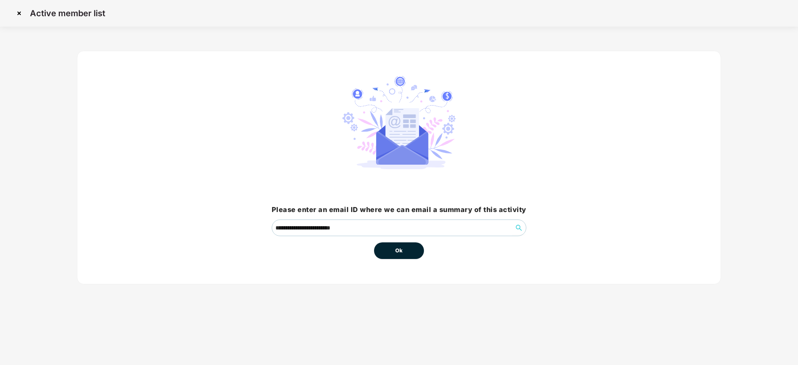
click at [415, 260] on div "**********" at bounding box center [399, 168] width 644 height 234
click at [410, 257] on button "Ok" at bounding box center [399, 251] width 50 height 17
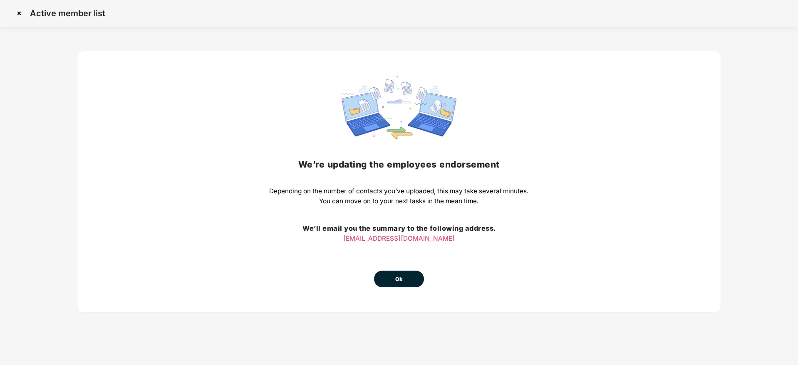
click at [21, 15] on img at bounding box center [18, 13] width 13 height 13
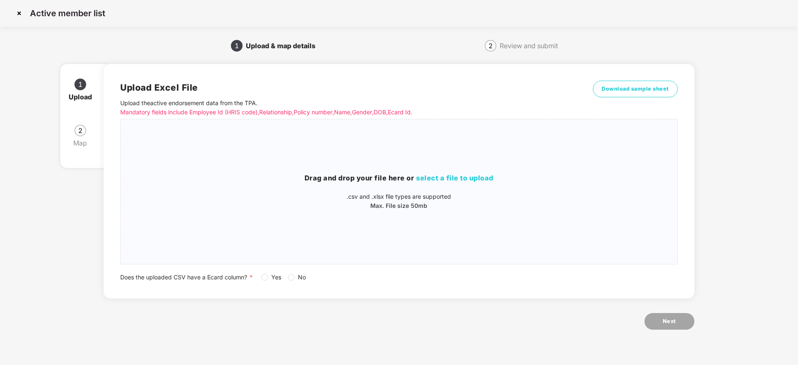
click at [19, 12] on img at bounding box center [18, 13] width 13 height 13
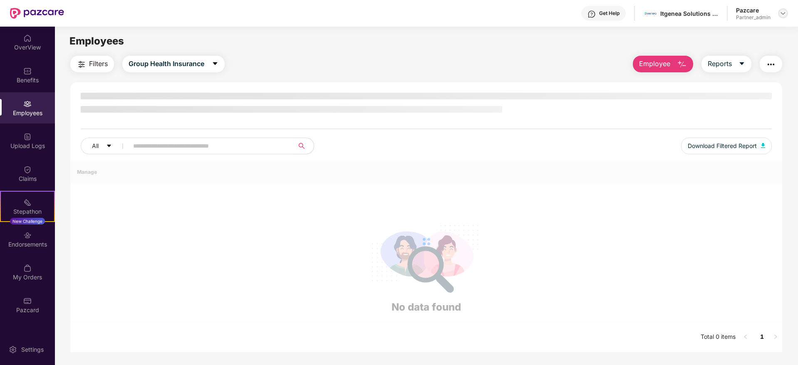
click at [781, 13] on img at bounding box center [783, 13] width 7 height 7
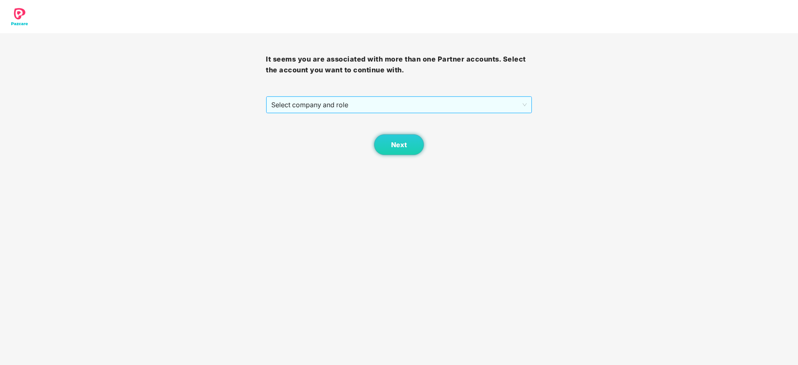
drag, startPoint x: 377, startPoint y: 107, endPoint x: 363, endPoint y: 109, distance: 14.3
click at [377, 106] on span "Select company and role" at bounding box center [398, 105] width 255 height 16
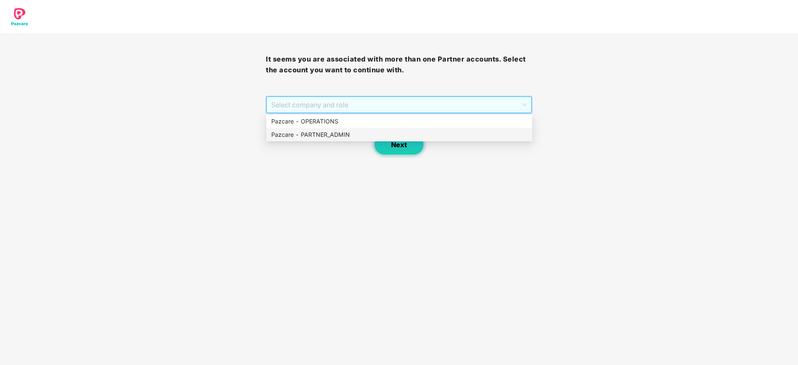
drag, startPoint x: 340, startPoint y: 131, endPoint x: 410, endPoint y: 142, distance: 71.5
click at [389, 139] on div "Pazcare - PARTNER_ADMIN" at bounding box center [399, 134] width 256 height 9
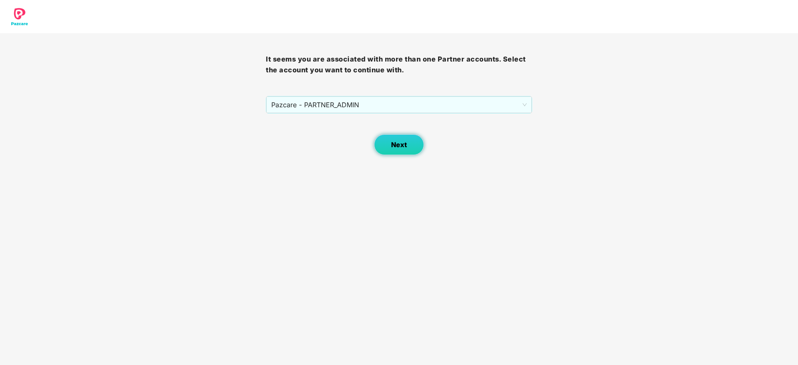
click at [410, 142] on button "Next" at bounding box center [399, 144] width 50 height 21
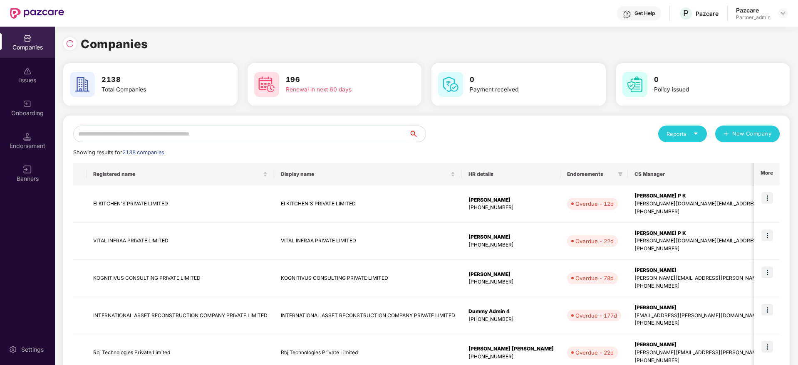
click at [155, 131] on input "text" at bounding box center [241, 134] width 336 height 17
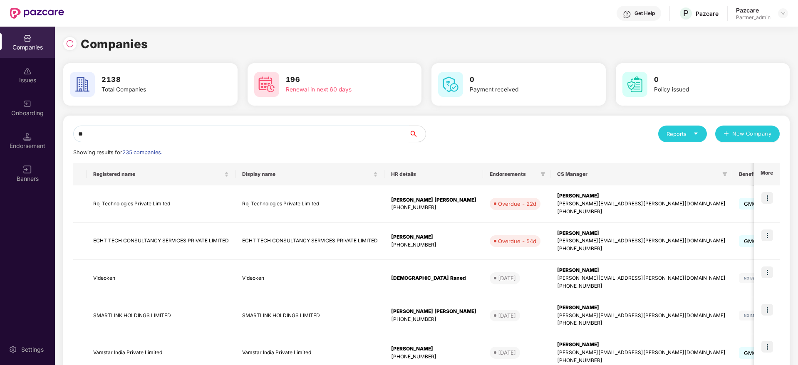
type input "*"
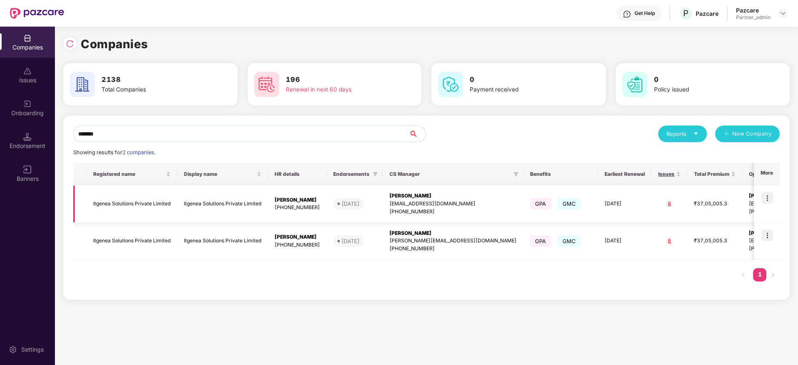
type input "*******"
click at [767, 198] on img at bounding box center [768, 198] width 12 height 12
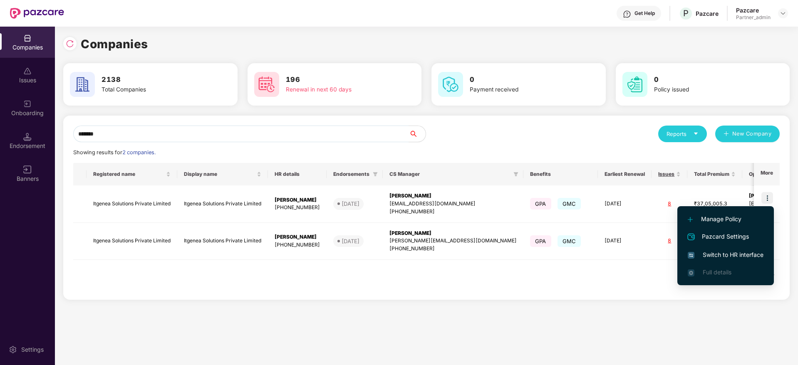
click at [716, 251] on span "Switch to HR interface" at bounding box center [726, 255] width 76 height 9
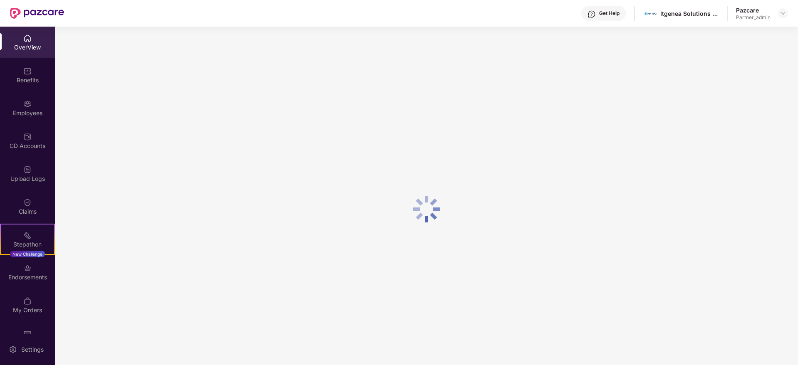
click at [36, 278] on div "Endorsements" at bounding box center [27, 277] width 55 height 8
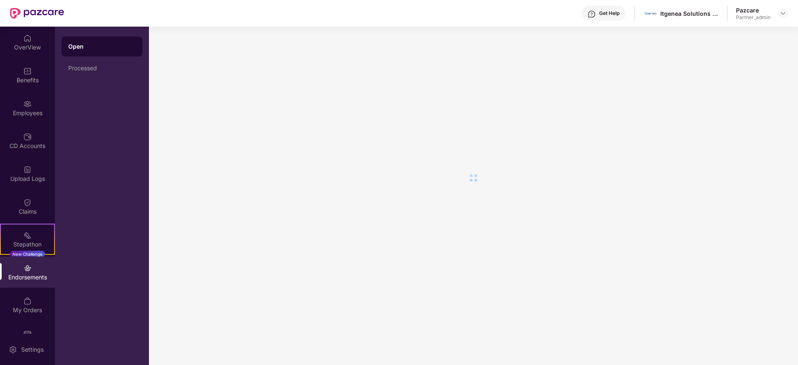
click at [36, 278] on div "Endorsements" at bounding box center [27, 277] width 55 height 8
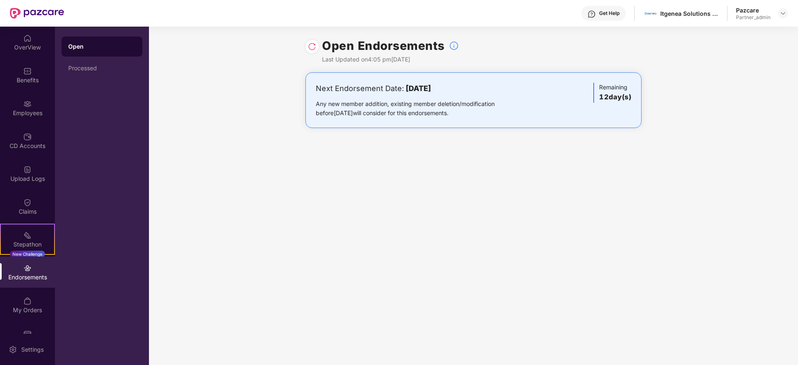
click at [87, 78] on div "Open Processed" at bounding box center [102, 196] width 94 height 339
click at [85, 68] on div "Processed" at bounding box center [101, 68] width 67 height 7
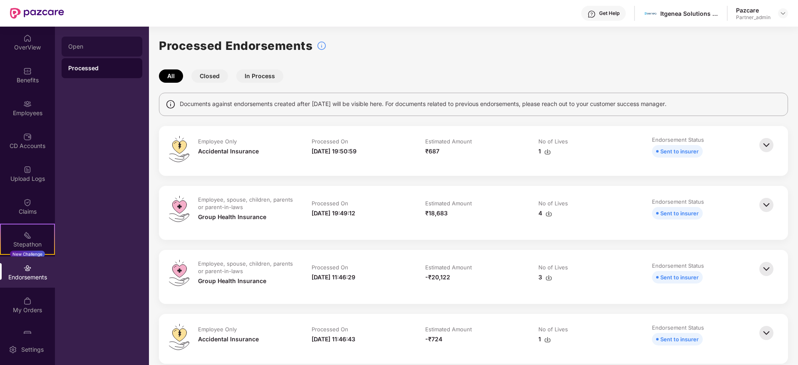
click at [72, 47] on div "Open" at bounding box center [101, 46] width 67 height 7
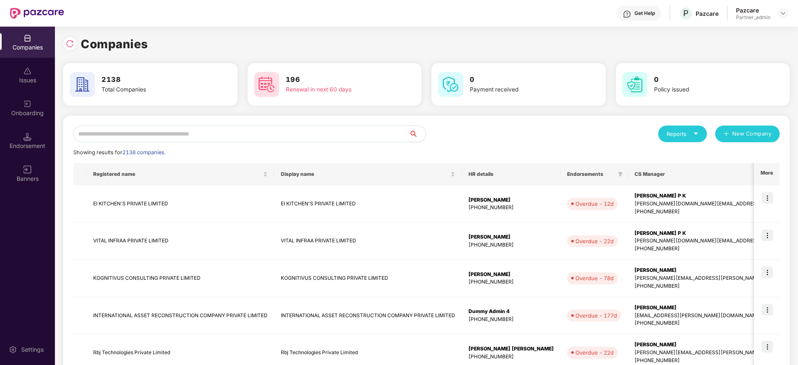
drag, startPoint x: 258, startPoint y: 140, endPoint x: 261, endPoint y: 130, distance: 10.4
click at [258, 140] on input "text" at bounding box center [241, 134] width 336 height 17
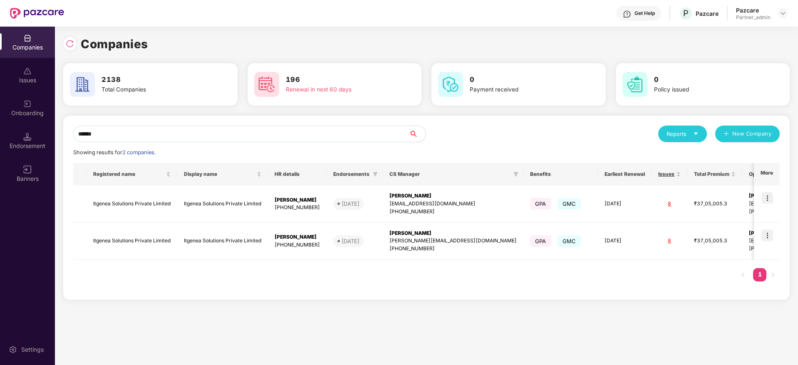
type input "*******"
click at [419, 203] on div "[EMAIL_ADDRESS][DOMAIN_NAME]" at bounding box center [452, 204] width 127 height 8
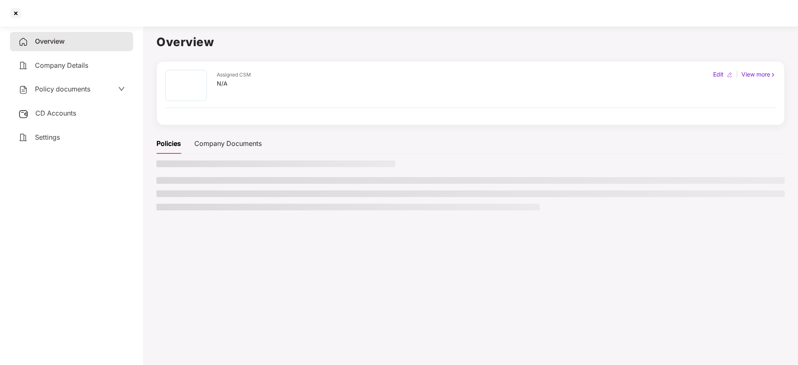
click at [45, 108] on div "CD Accounts" at bounding box center [71, 113] width 123 height 19
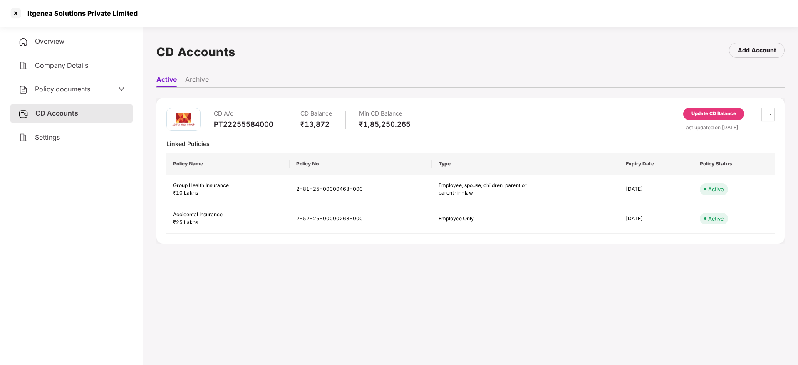
click at [712, 112] on div "Update CD Balance" at bounding box center [714, 113] width 45 height 7
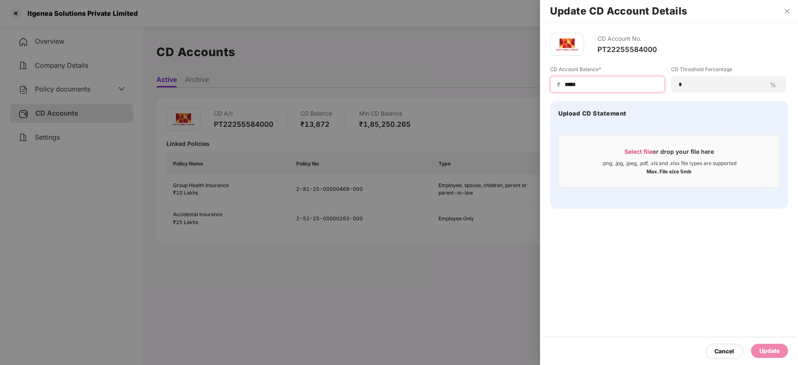
drag, startPoint x: 610, startPoint y: 82, endPoint x: 453, endPoint y: 79, distance: 156.9
click at [453, 79] on div "Update CD Account Details CD Account No. PT22255584000 CD Account Balance* ₹ **…" at bounding box center [399, 182] width 798 height 365
paste input
type input "*****"
click at [656, 157] on div "Select file or drop your file here" at bounding box center [669, 154] width 89 height 12
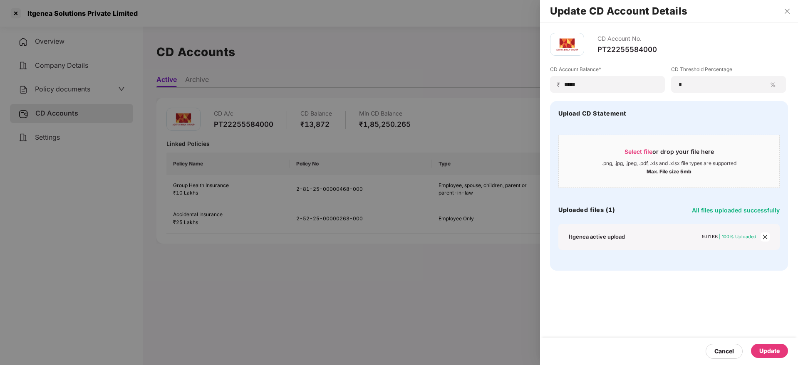
click at [764, 238] on icon "close" at bounding box center [765, 237] width 6 height 6
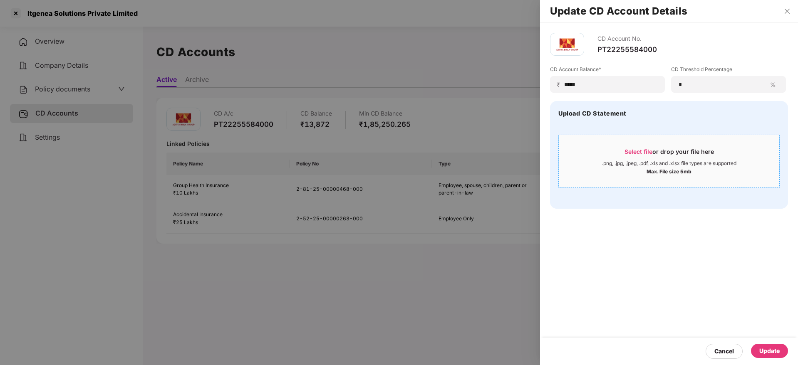
click at [653, 156] on div "Select file or drop your file here" at bounding box center [669, 154] width 89 height 12
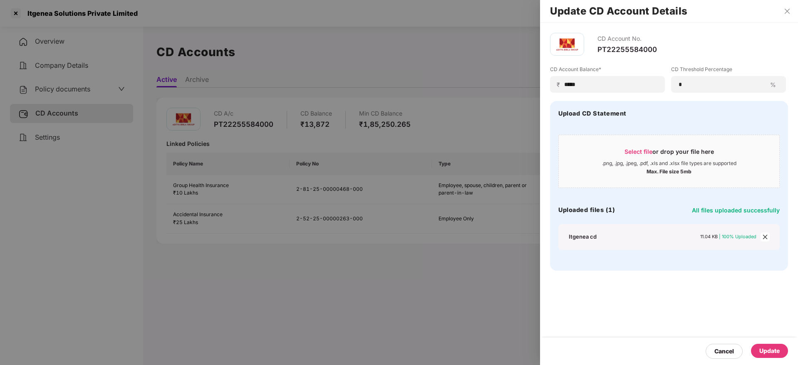
click at [770, 351] on div "Update" at bounding box center [769, 351] width 20 height 9
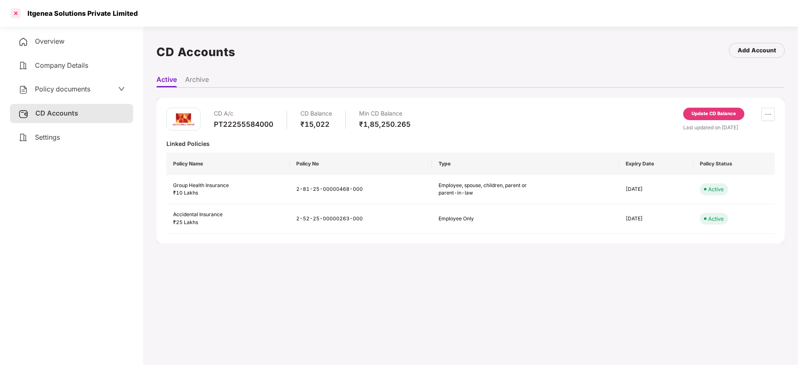
click at [17, 10] on div at bounding box center [15, 13] width 13 height 13
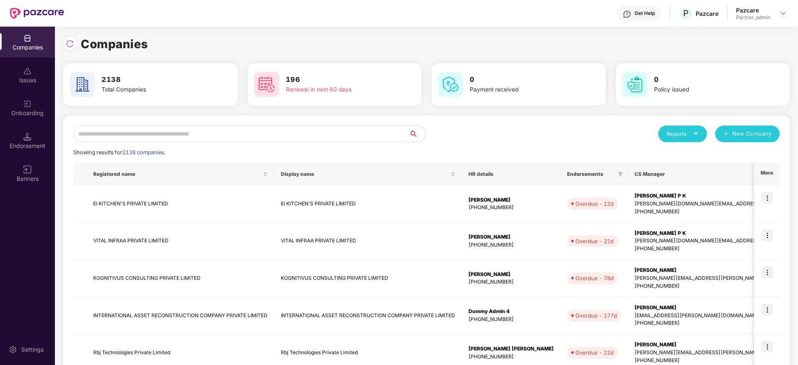
click at [176, 138] on input "text" at bounding box center [241, 134] width 336 height 17
click at [175, 133] on input "text" at bounding box center [241, 134] width 336 height 17
paste input "**********"
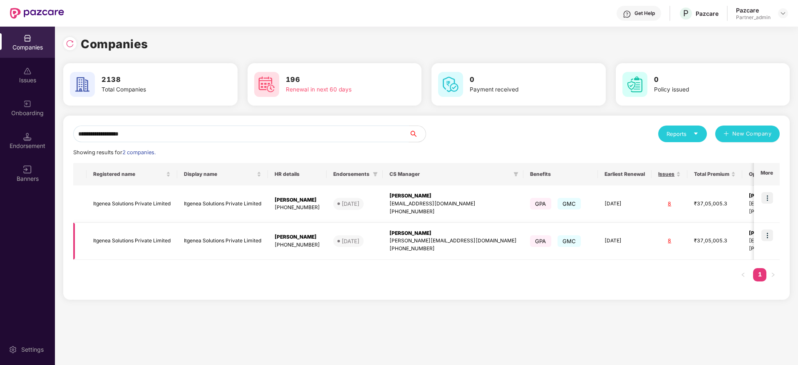
type input "**********"
drag, startPoint x: 390, startPoint y: 240, endPoint x: 456, endPoint y: 241, distance: 65.8
click at [456, 241] on td "[PERSON_NAME] Alisha [EMAIL_ADDRESS][DOMAIN_NAME] [PHONE_NUMBER]" at bounding box center [453, 241] width 141 height 37
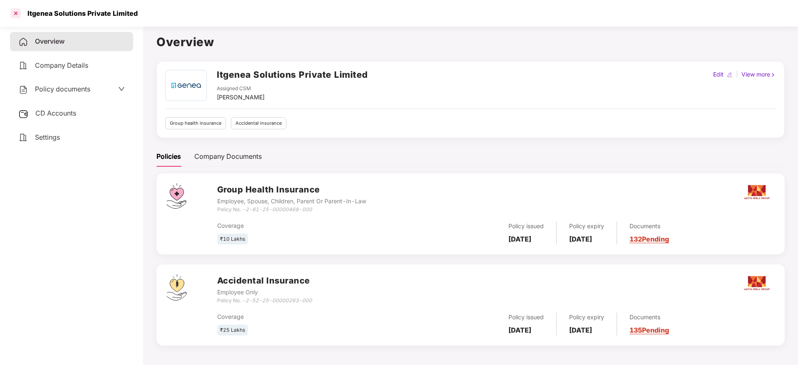
click at [14, 10] on div at bounding box center [15, 13] width 13 height 13
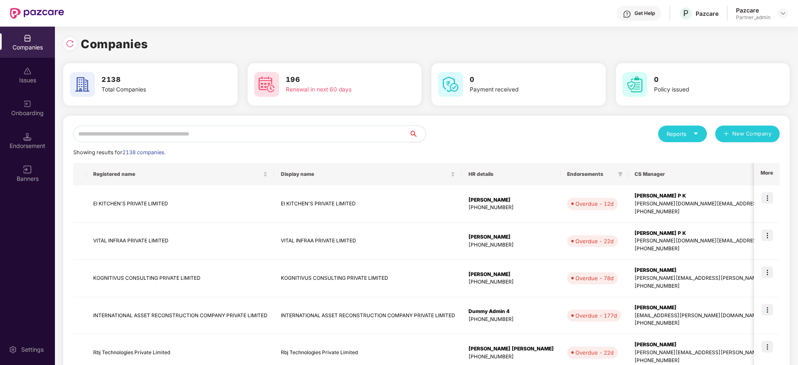
click at [151, 136] on input "text" at bounding box center [241, 134] width 336 height 17
click at [190, 134] on input "text" at bounding box center [241, 134] width 336 height 17
paste input "*********"
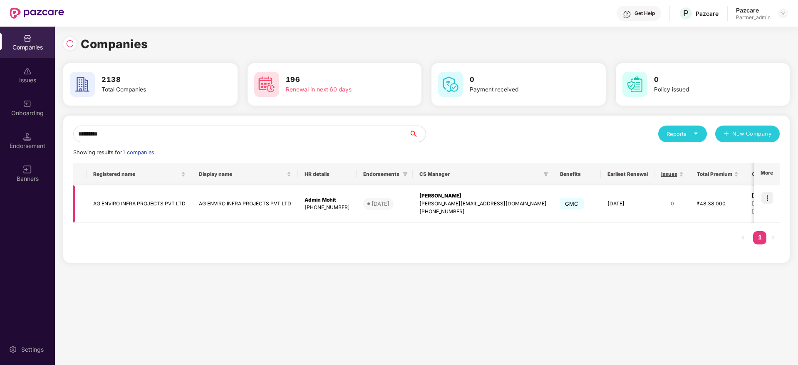
type input "*********"
click at [765, 196] on img at bounding box center [768, 198] width 12 height 12
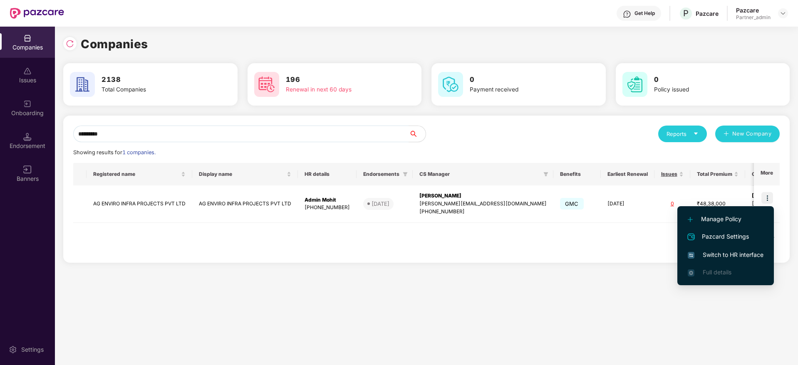
drag, startPoint x: 738, startPoint y: 242, endPoint x: 731, endPoint y: 260, distance: 19.6
click at [738, 244] on li "Pazcard Settings" at bounding box center [725, 237] width 97 height 18
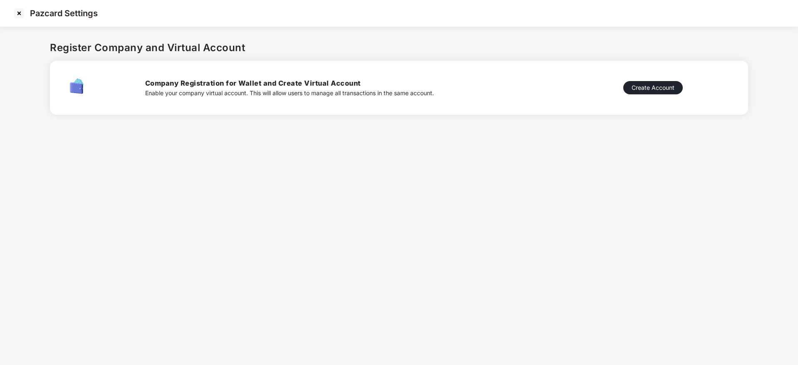
click at [22, 15] on img at bounding box center [18, 13] width 13 height 13
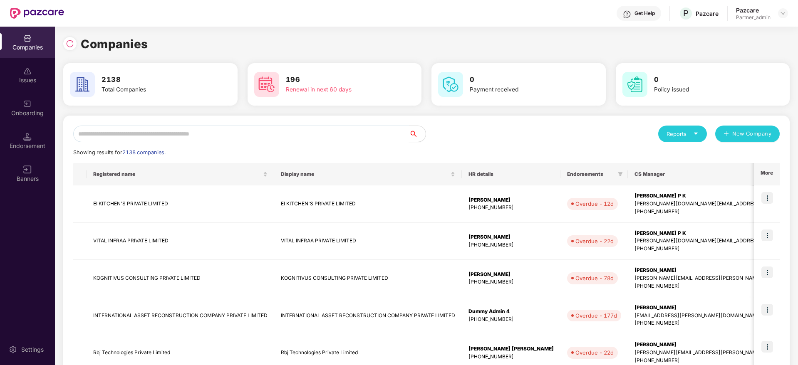
click at [161, 139] on input "text" at bounding box center [241, 134] width 336 height 17
paste input "*********"
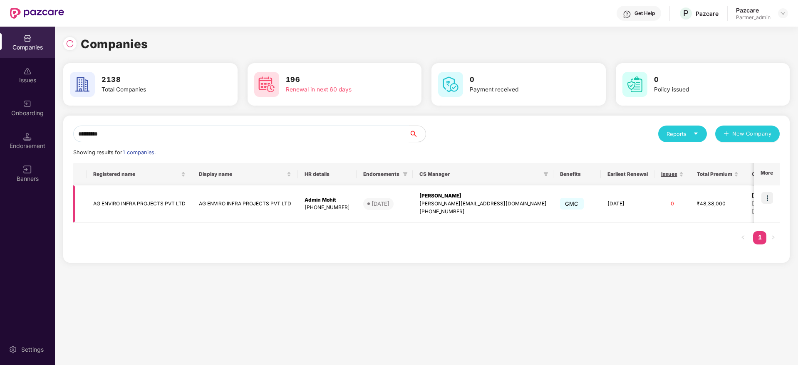
type input "*********"
click at [765, 198] on img at bounding box center [768, 198] width 12 height 12
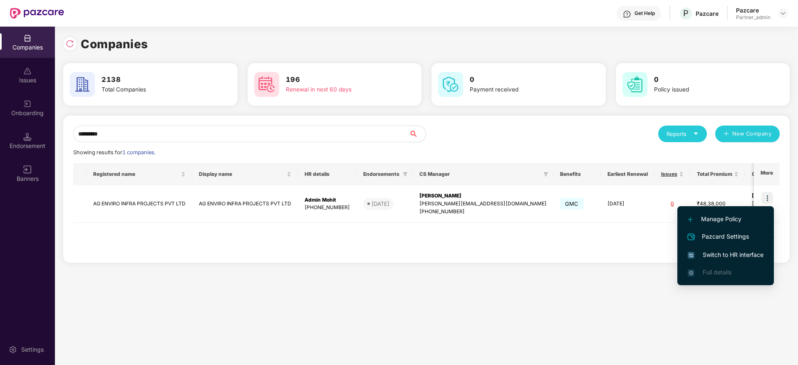
click at [734, 253] on span "Switch to HR interface" at bounding box center [726, 255] width 76 height 9
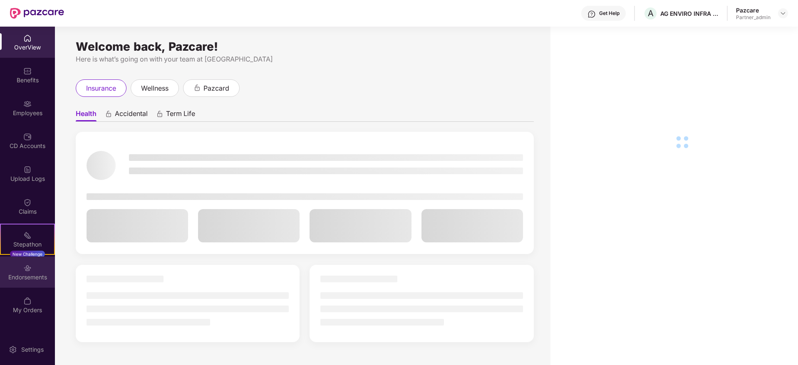
click at [32, 278] on div "Endorsements" at bounding box center [27, 277] width 55 height 8
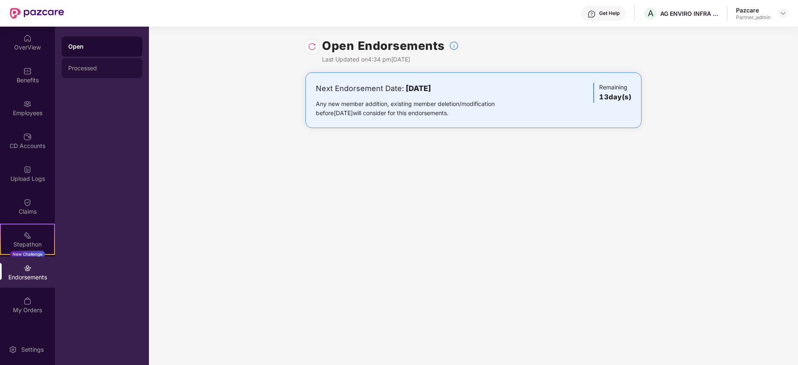
click at [104, 69] on div "Processed" at bounding box center [101, 68] width 67 height 7
